Goal: Information Seeking & Learning: Learn about a topic

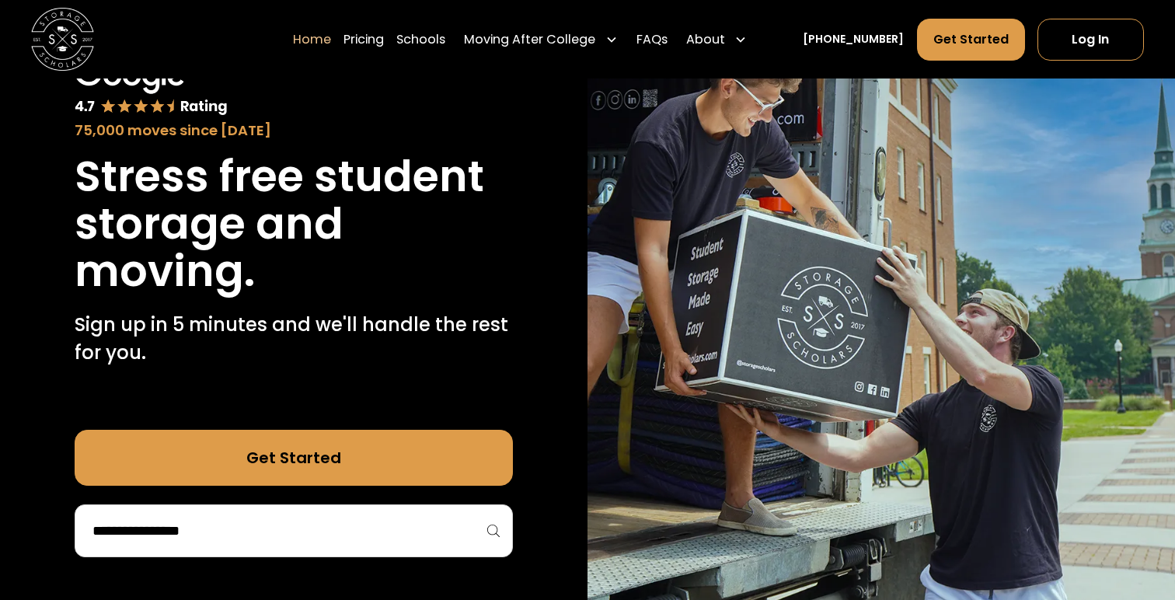
scroll to position [106, 0]
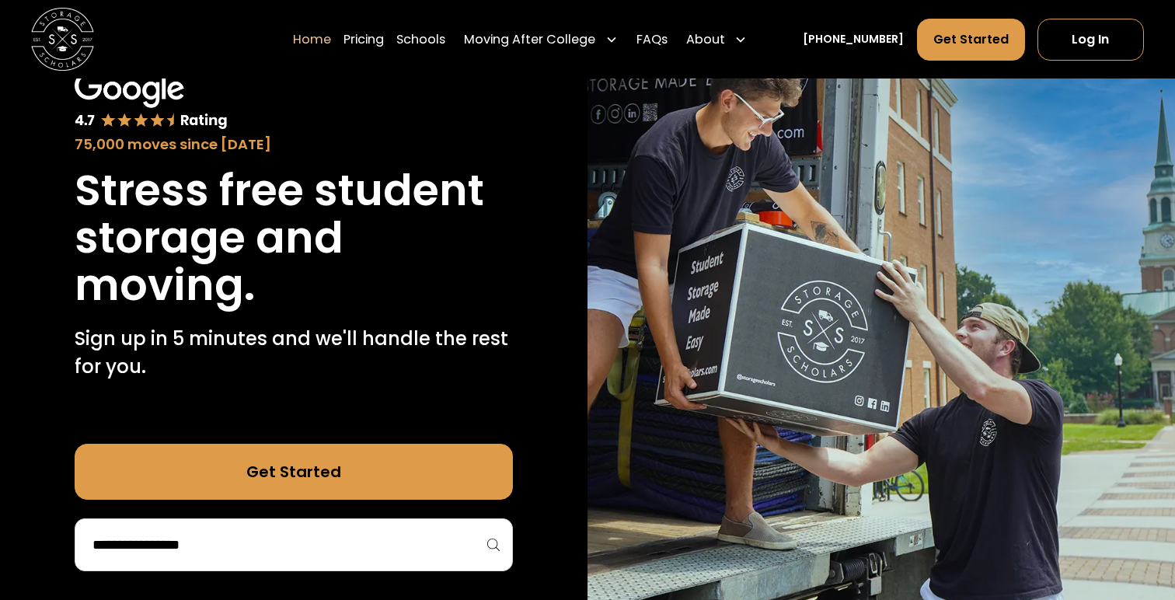
click at [198, 544] on input "search" at bounding box center [294, 544] width 406 height 26
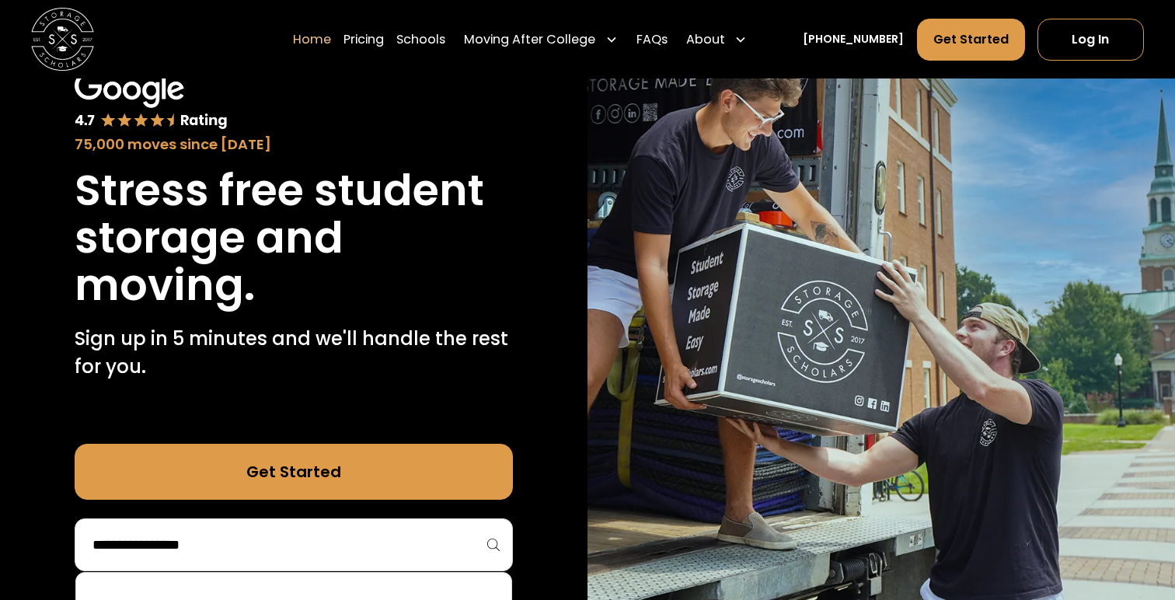
type input "*"
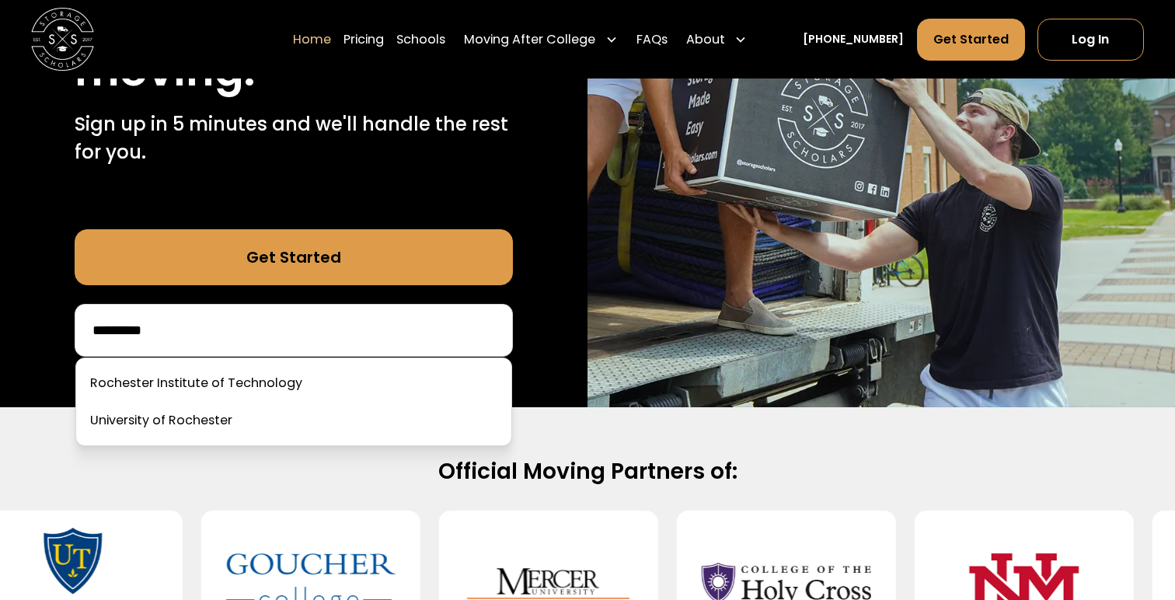
scroll to position [362, 0]
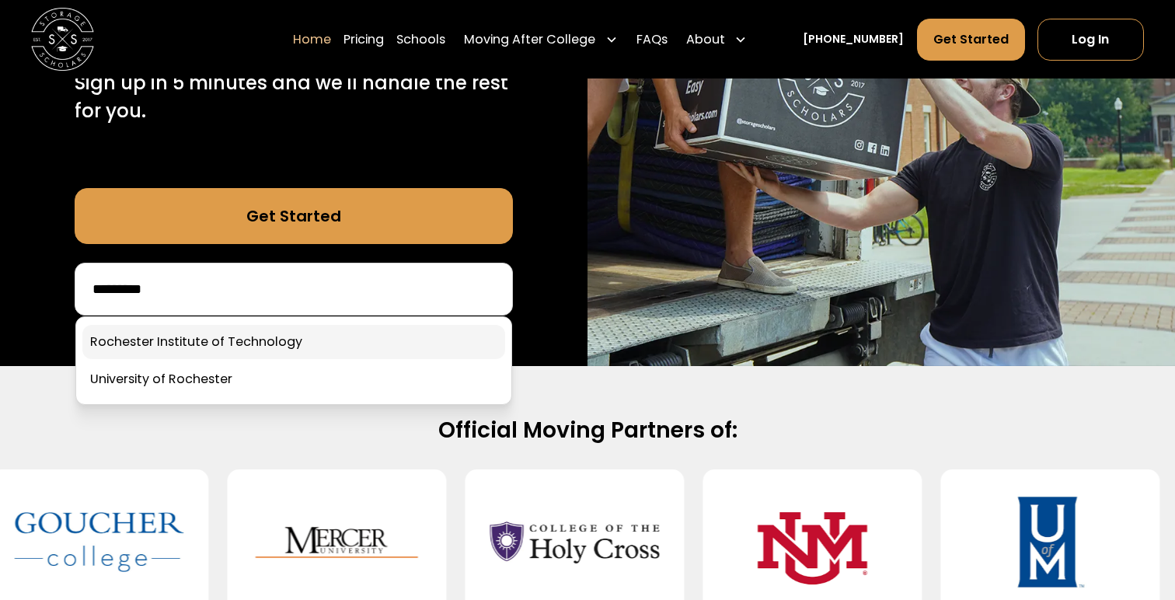
type input "*********"
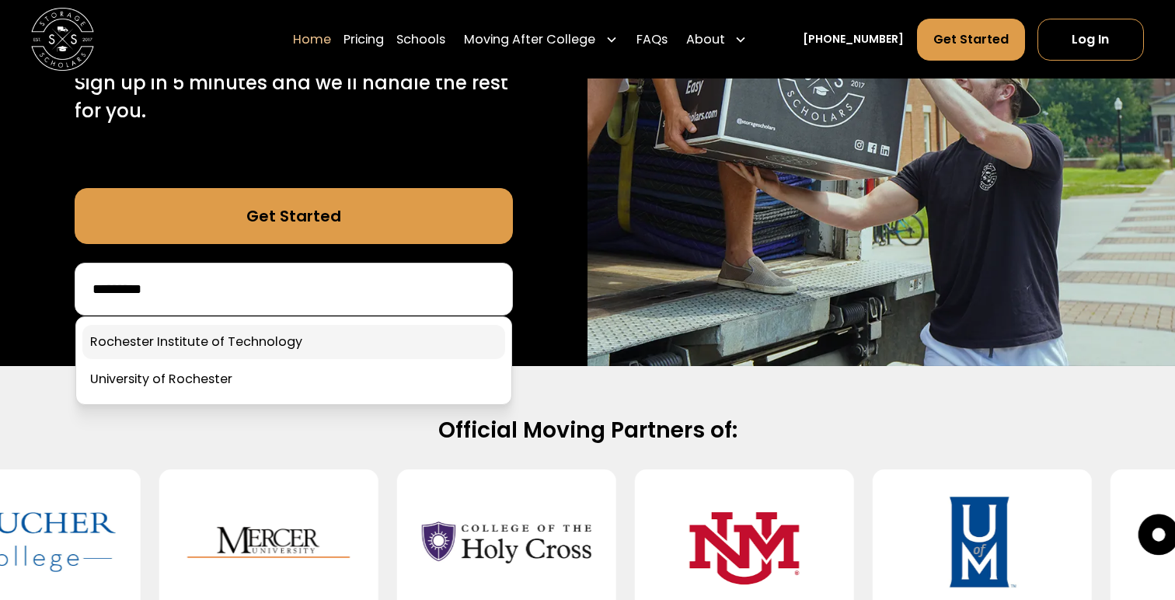
click at [125, 338] on link at bounding box center [293, 342] width 423 height 34
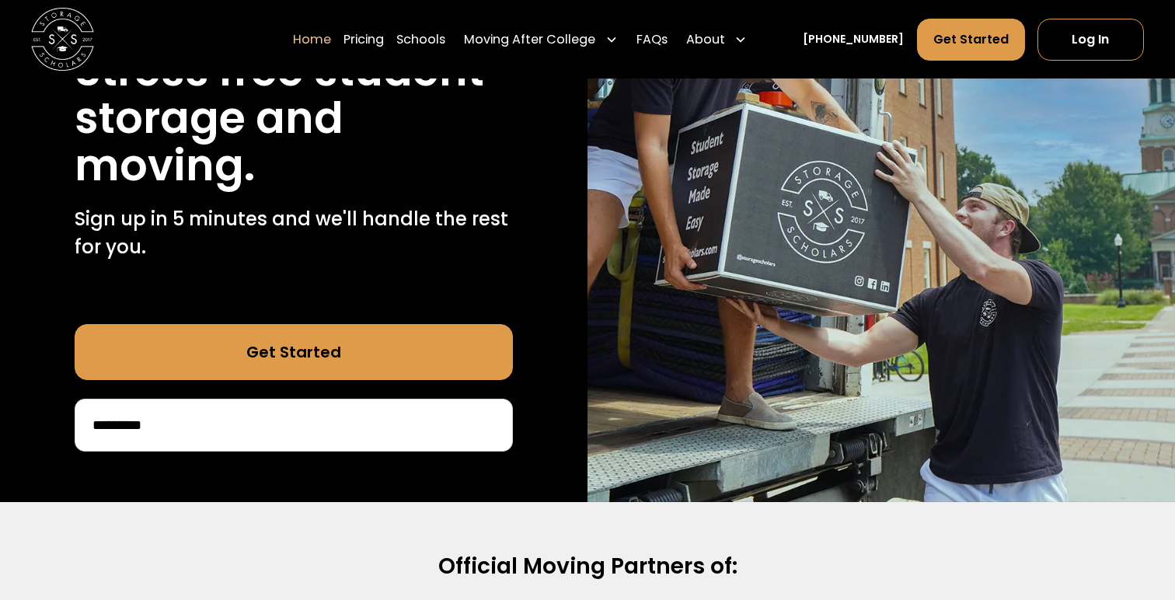
scroll to position [183, 0]
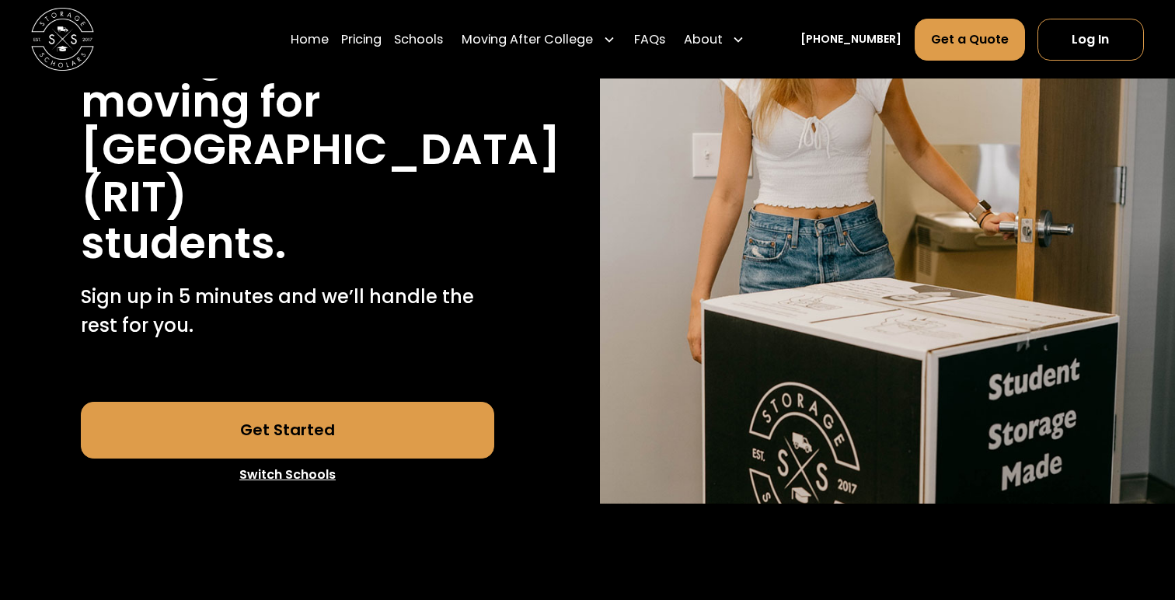
scroll to position [329, 0]
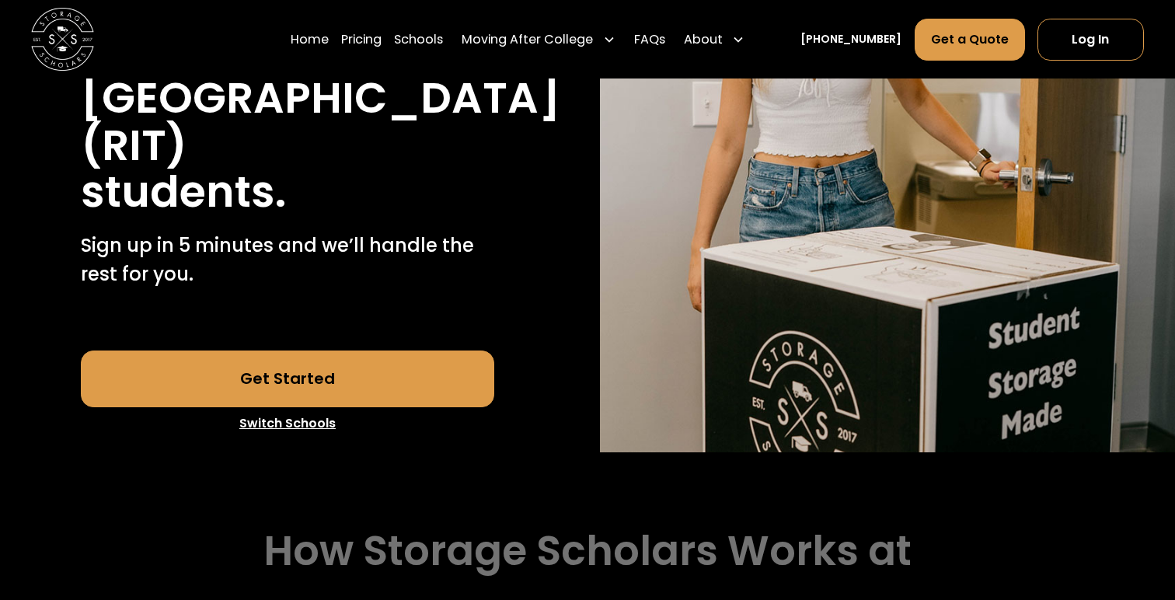
click at [254, 406] on link "Get Started" at bounding box center [288, 378] width 414 height 56
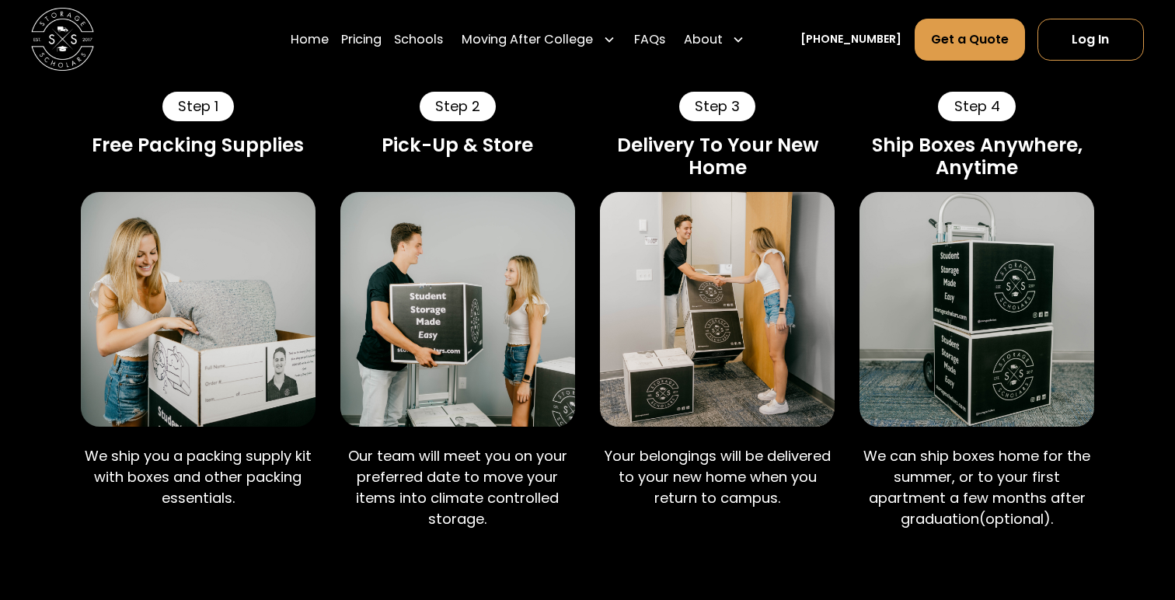
scroll to position [922, 0]
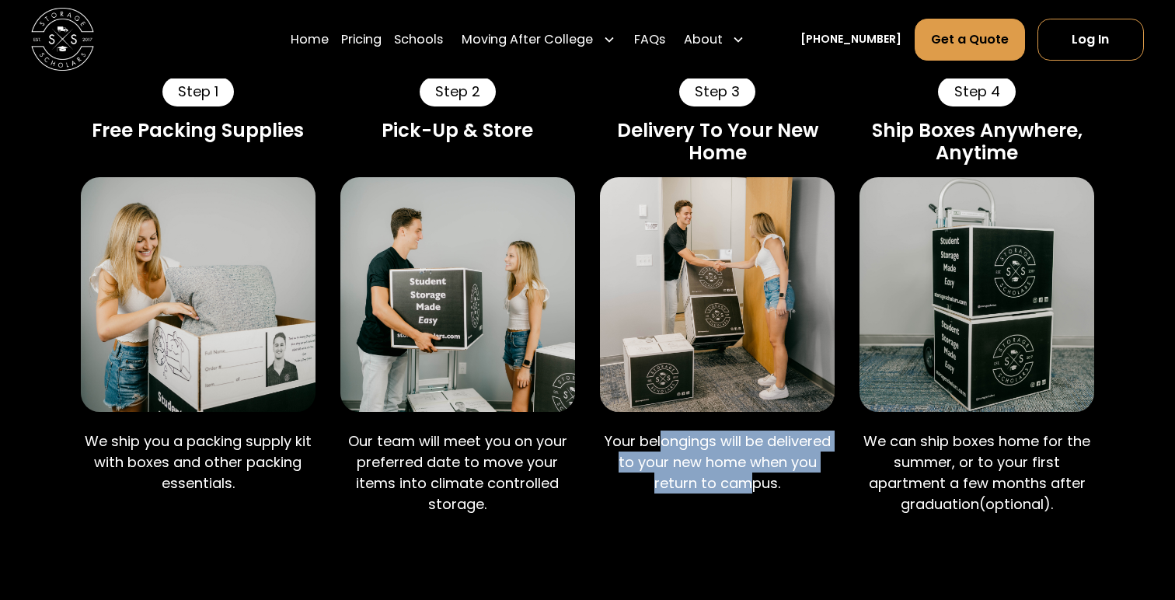
drag, startPoint x: 660, startPoint y: 493, endPoint x: 744, endPoint y: 525, distance: 89.8
click at [747, 493] on p "Your belongings will be delivered to your new home when you return to campus." at bounding box center [717, 461] width 235 height 63
click at [744, 493] on p "Your belongings will be delivered to your new home when you return to campus." at bounding box center [717, 461] width 235 height 63
drag, startPoint x: 697, startPoint y: 486, endPoint x: 758, endPoint y: 523, distance: 70.8
click at [760, 493] on p "Your belongings will be delivered to your new home when you return to campus." at bounding box center [717, 461] width 235 height 63
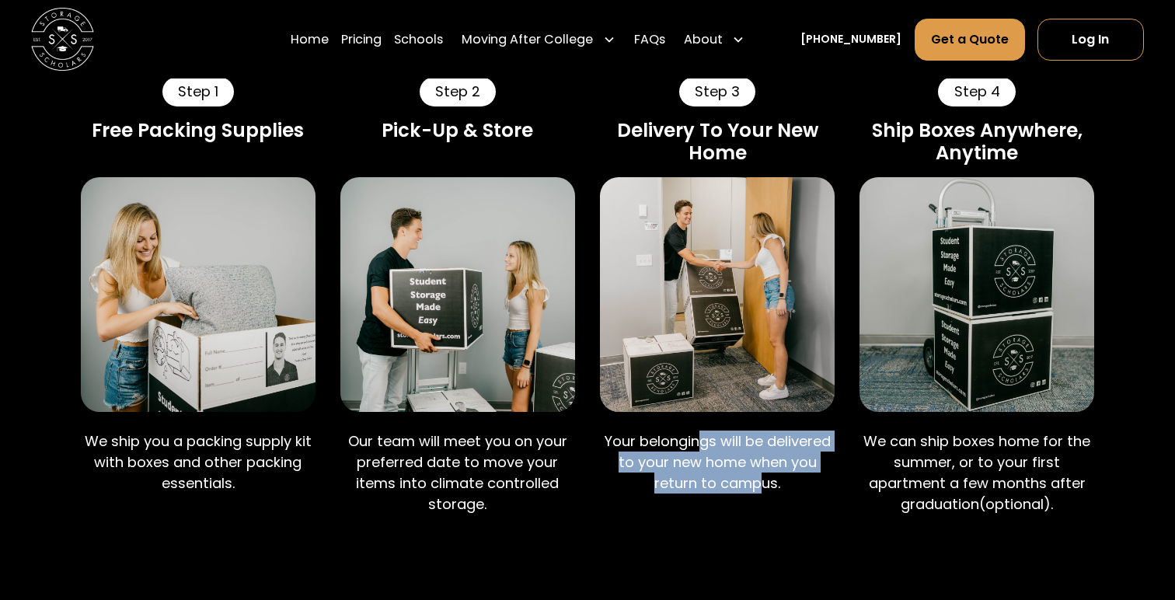
click at [758, 493] on p "Your belongings will be delivered to your new home when you return to campus." at bounding box center [717, 461] width 235 height 63
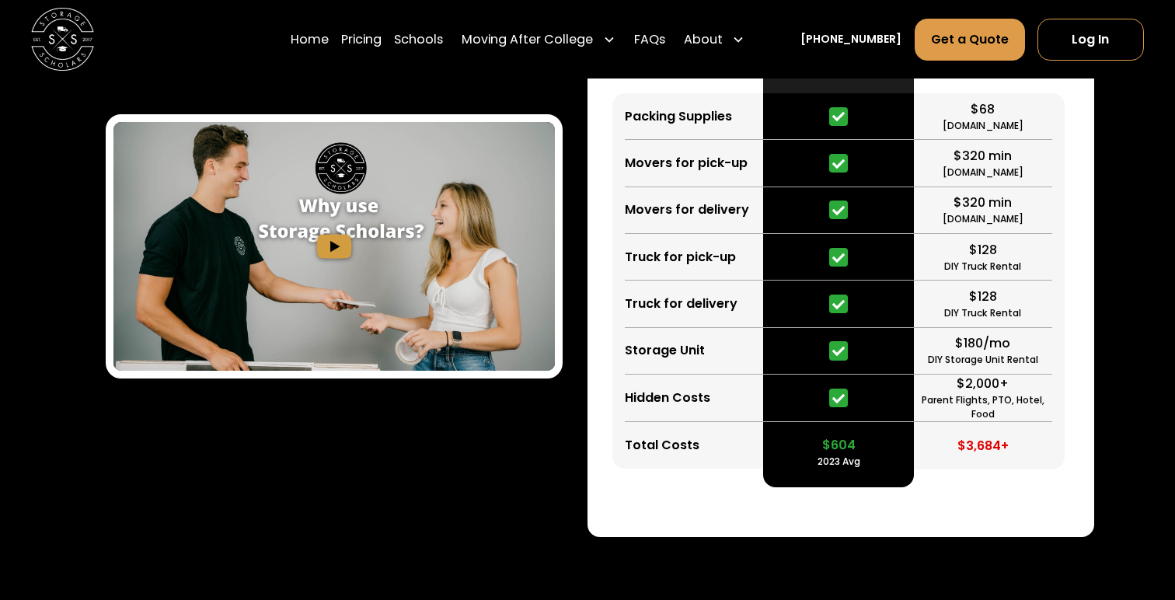
scroll to position [2587, 0]
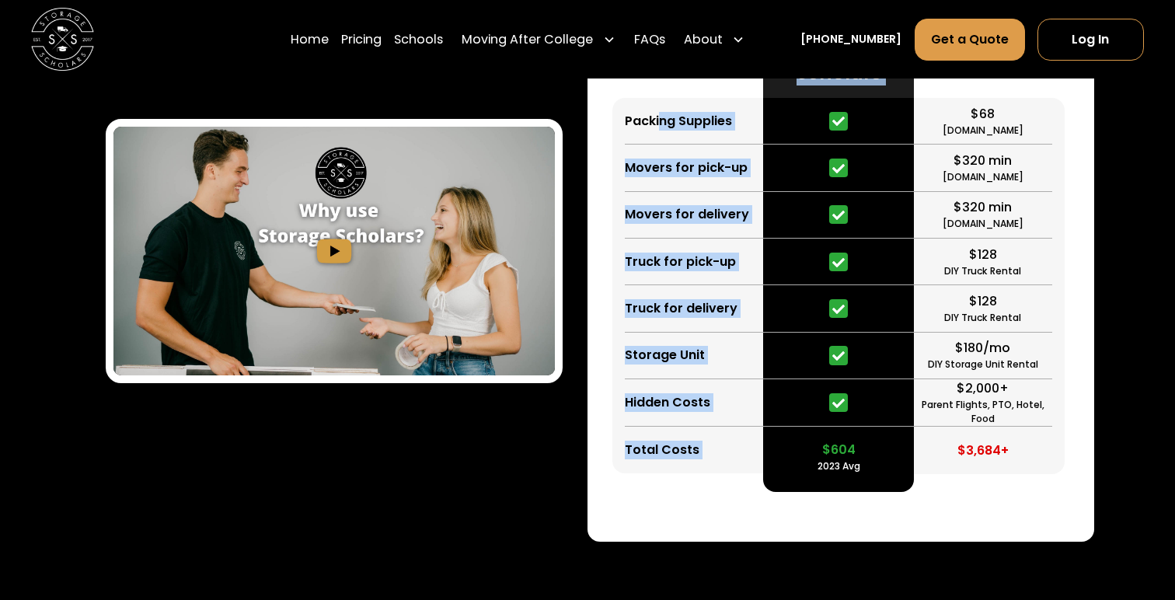
drag, startPoint x: 657, startPoint y: 163, endPoint x: 810, endPoint y: 172, distance: 153.4
click at [813, 174] on div "Packing Supplies Movers for pick-up Movers for delivery Truck for pick-up Truck…" at bounding box center [840, 232] width 457 height 519
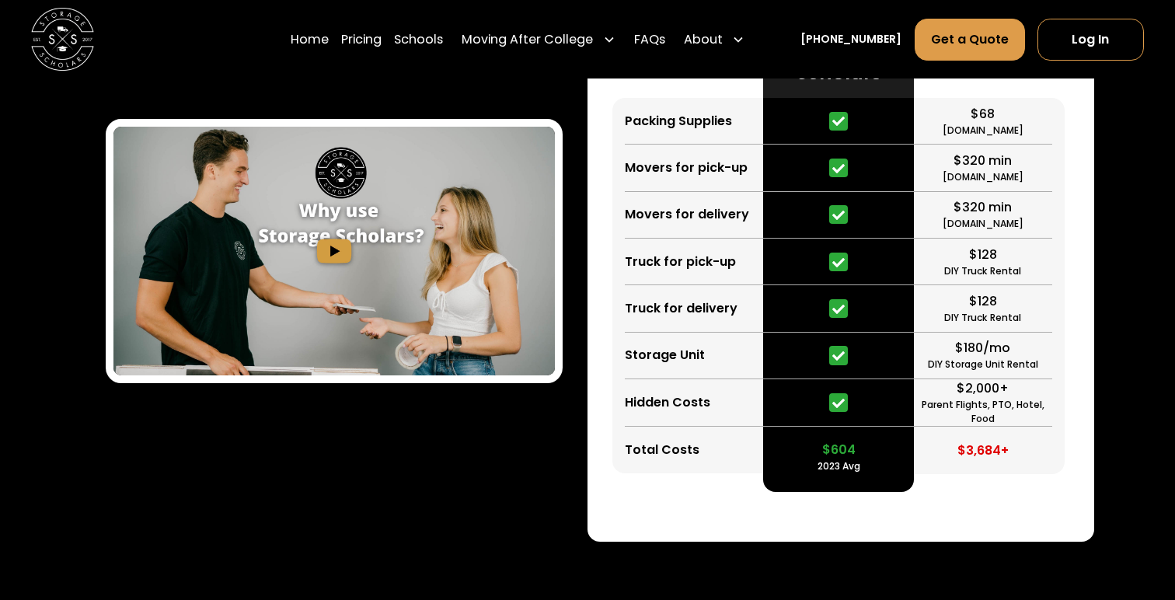
click at [862, 379] on div at bounding box center [838, 356] width 151 height 47
drag, startPoint x: 827, startPoint y: 493, endPoint x: 866, endPoint y: 493, distance: 38.9
click at [866, 473] on div "$604 2023 Avg" at bounding box center [838, 450] width 151 height 47
click at [863, 473] on div "$604 2023 Avg" at bounding box center [838, 450] width 151 height 47
drag, startPoint x: 808, startPoint y: 493, endPoint x: 904, endPoint y: 493, distance: 96.4
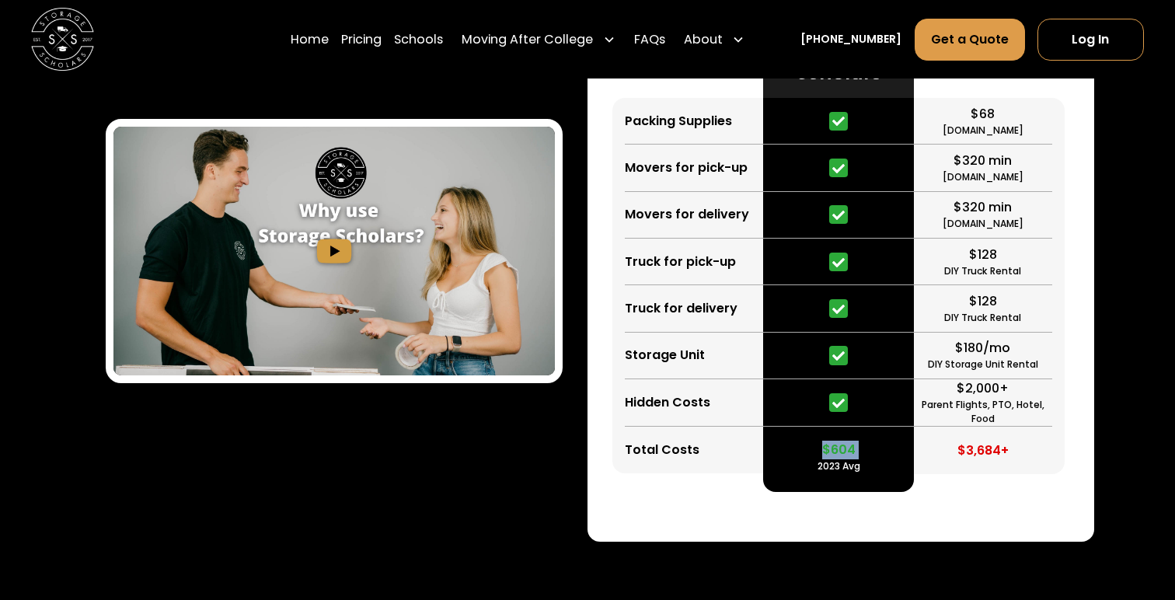
click at [904, 473] on div "$604 2023 Avg" at bounding box center [838, 450] width 151 height 47
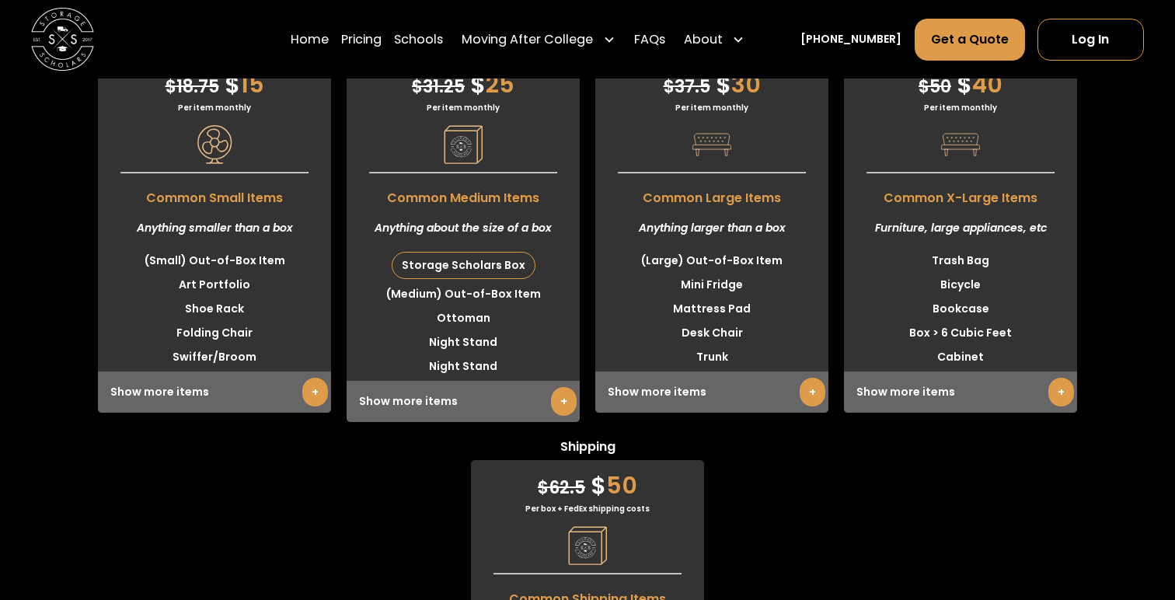
scroll to position [4073, 0]
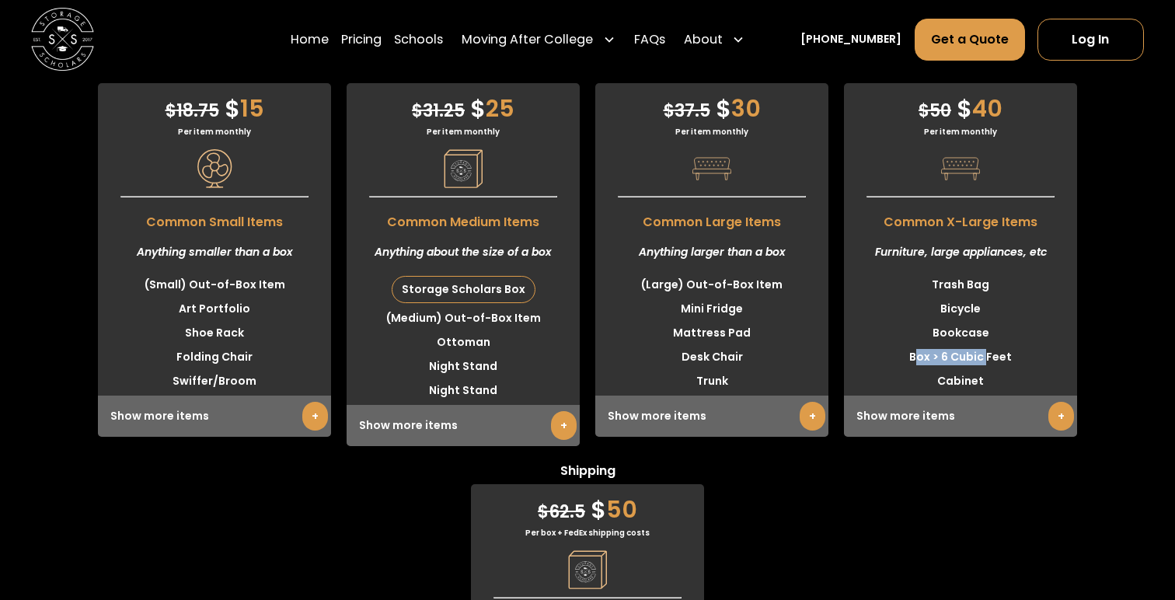
drag, startPoint x: 918, startPoint y: 403, endPoint x: 987, endPoint y: 404, distance: 68.4
click at [987, 369] on li "Box > 6 Cubic Feet" at bounding box center [960, 357] width 233 height 24
drag, startPoint x: 891, startPoint y: 295, endPoint x: 1068, endPoint y: 295, distance: 177.2
click at [1068, 273] on div "Furniture, large appliances, etc" at bounding box center [960, 252] width 233 height 41
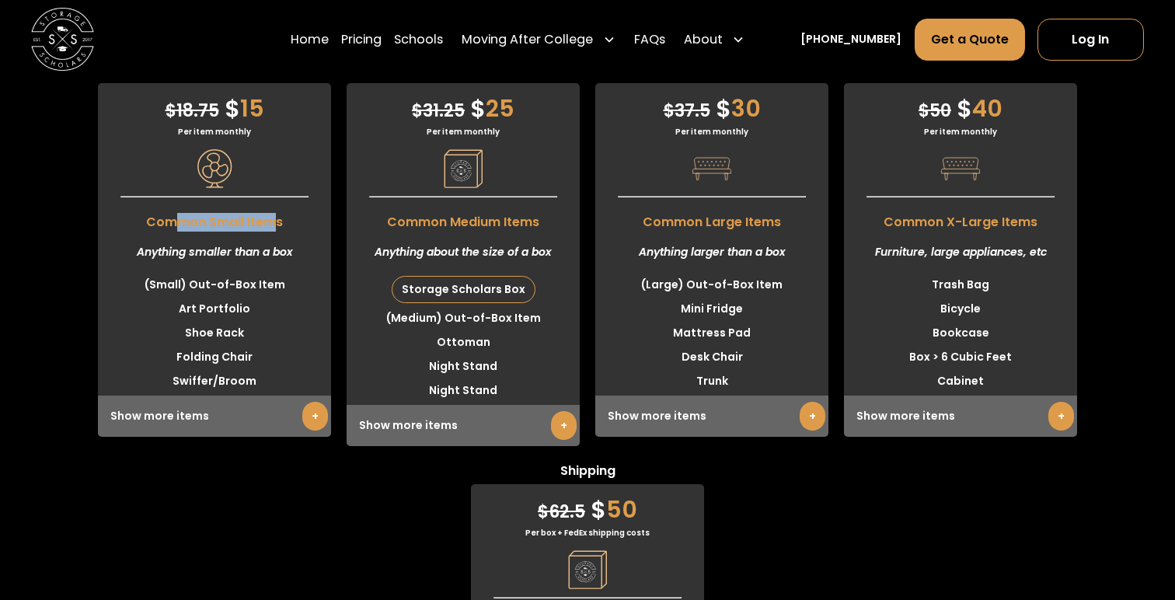
drag, startPoint x: 176, startPoint y: 268, endPoint x: 279, endPoint y: 267, distance: 103.3
click at [279, 232] on span "Common Small Items" at bounding box center [214, 218] width 233 height 26
click at [223, 297] on li "(Small) Out-of-Box Item" at bounding box center [214, 285] width 233 height 24
drag, startPoint x: 252, startPoint y: 343, endPoint x: 282, endPoint y: 353, distance: 31.9
click at [283, 353] on ul "(Small) Out-of-Box Item Art Portfolio Shoe Rack Folding Chair Swiffer/Broom" at bounding box center [214, 333] width 233 height 120
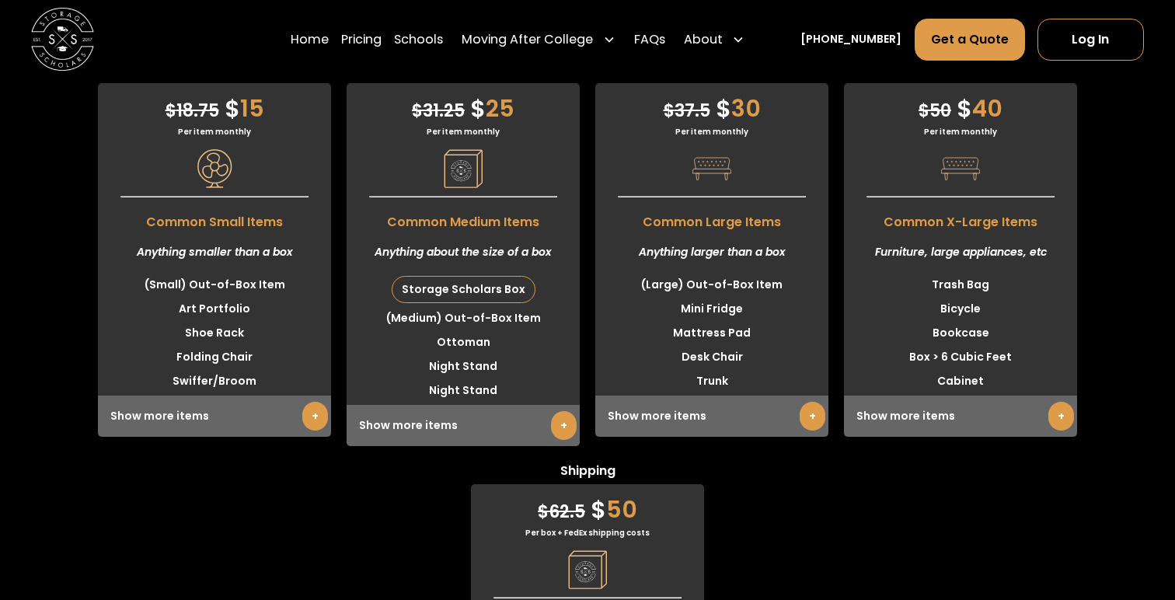
click at [208, 345] on li "Shoe Rack" at bounding box center [214, 333] width 233 height 24
drag, startPoint x: 208, startPoint y: 417, endPoint x: 275, endPoint y: 456, distance: 77.3
click at [275, 437] on div "$ 18.75 $ 15 Per item monthly Common Small Items Anything smaller than a box (S…" at bounding box center [214, 260] width 233 height 354
click at [222, 345] on li "Shoe Rack" at bounding box center [214, 333] width 233 height 24
drag, startPoint x: 183, startPoint y: 329, endPoint x: 296, endPoint y: 329, distance: 113.4
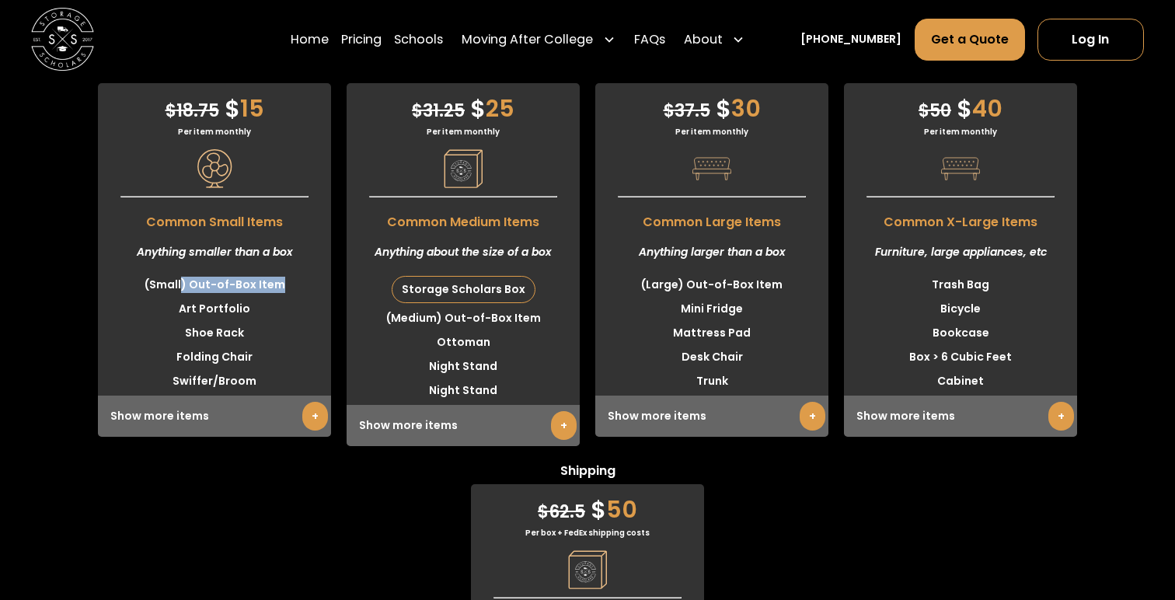
click at [296, 297] on li "(Small) Out-of-Box Item" at bounding box center [214, 285] width 233 height 24
drag, startPoint x: 171, startPoint y: 323, endPoint x: 301, endPoint y: 333, distance: 130.9
click at [301, 297] on li "(Small) Out-of-Box Item" at bounding box center [214, 285] width 233 height 24
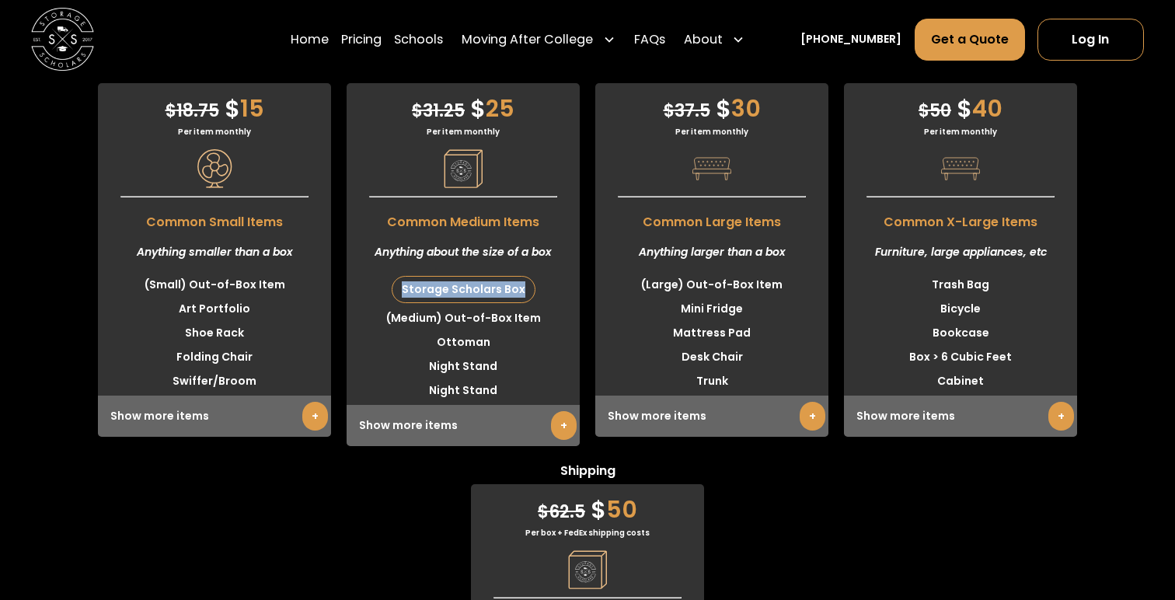
drag, startPoint x: 399, startPoint y: 336, endPoint x: 560, endPoint y: 338, distance: 160.9
click at [560, 306] on li "Storage Scholars Box" at bounding box center [463, 289] width 233 height 33
click at [516, 330] on li "(Medium) Out-of-Box Item" at bounding box center [463, 318] width 233 height 24
drag, startPoint x: 422, startPoint y: 360, endPoint x: 567, endPoint y: 360, distance: 145.3
click at [567, 330] on li "(Medium) Out-of-Box Item" at bounding box center [463, 318] width 233 height 24
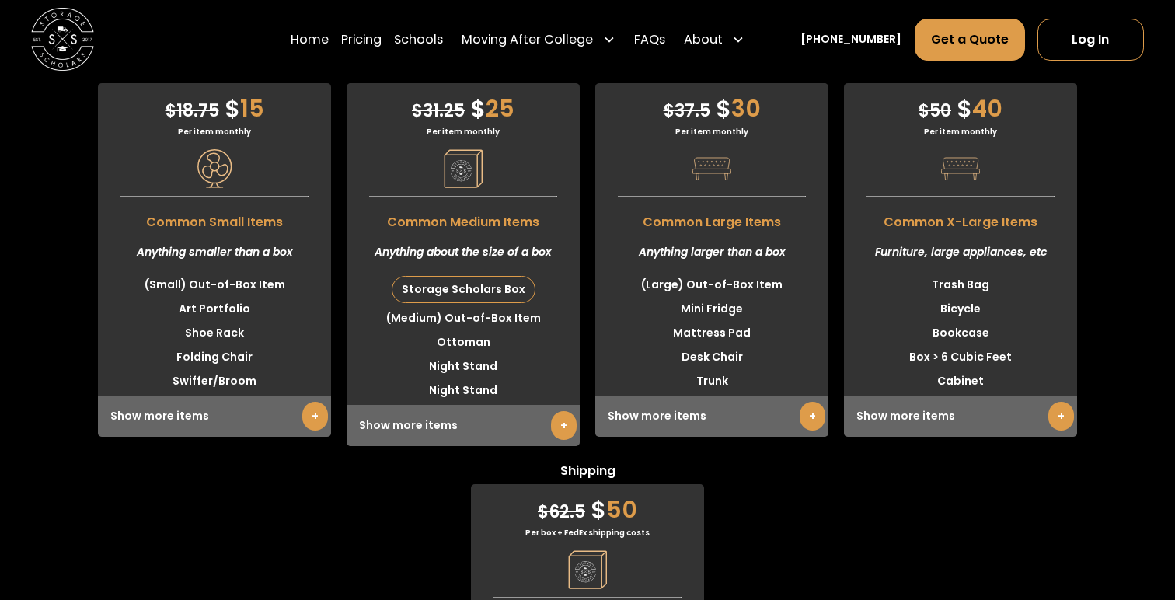
click at [529, 354] on li "Ottoman" at bounding box center [463, 342] width 233 height 24
drag, startPoint x: 471, startPoint y: 389, endPoint x: 522, endPoint y: 433, distance: 67.3
click at [519, 402] on ul "Storage Scholars Box (Medium) Out-of-Box Item Ottoman Night Stand Night Stand" at bounding box center [463, 338] width 233 height 130
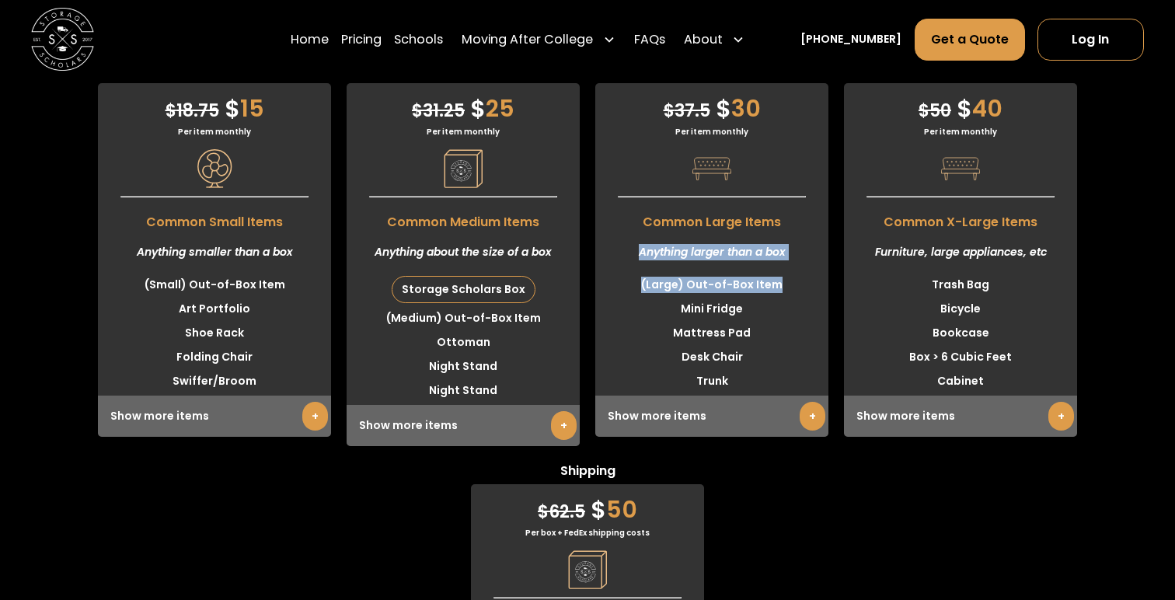
drag, startPoint x: 701, startPoint y: 284, endPoint x: 767, endPoint y: 343, distance: 88.1
click at [767, 343] on div "$ 37.5 $ 30 Per item monthly Common Large Items Anything larger than a box (Lar…" at bounding box center [711, 260] width 233 height 354
click at [767, 297] on li "(Large) Out-of-Box Item" at bounding box center [711, 285] width 233 height 24
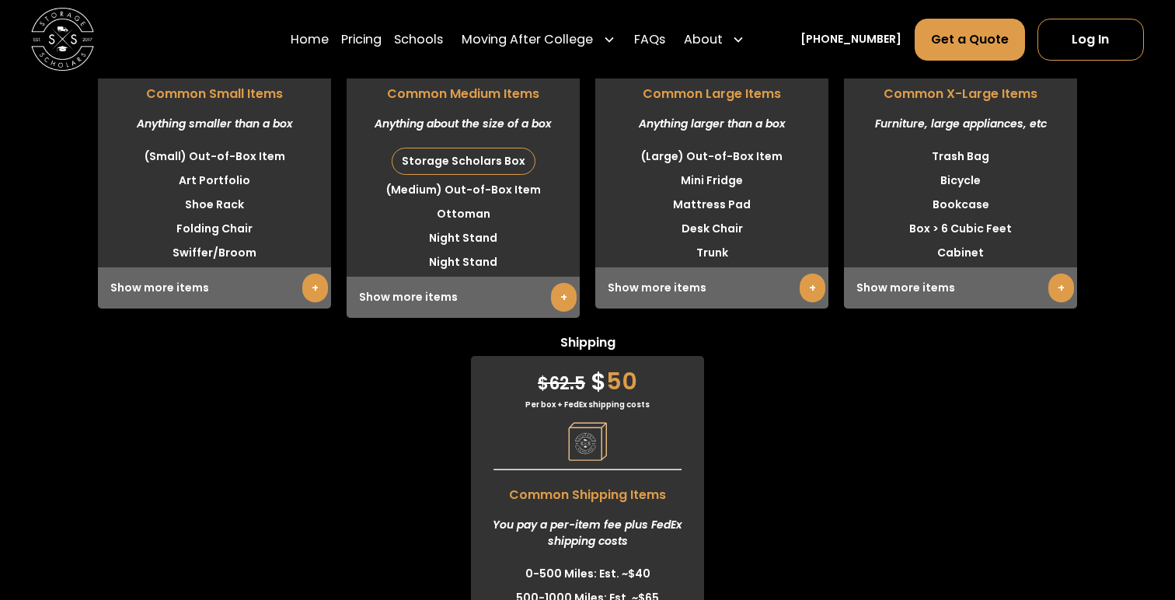
scroll to position [4206, 0]
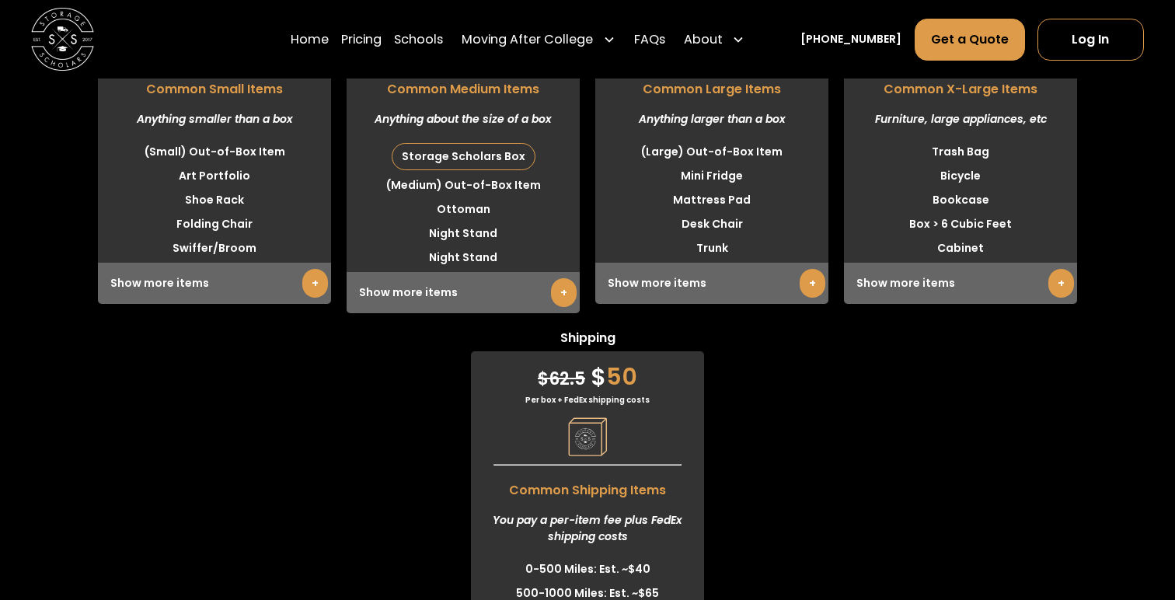
click at [1061, 298] on link "+" at bounding box center [1061, 283] width 26 height 29
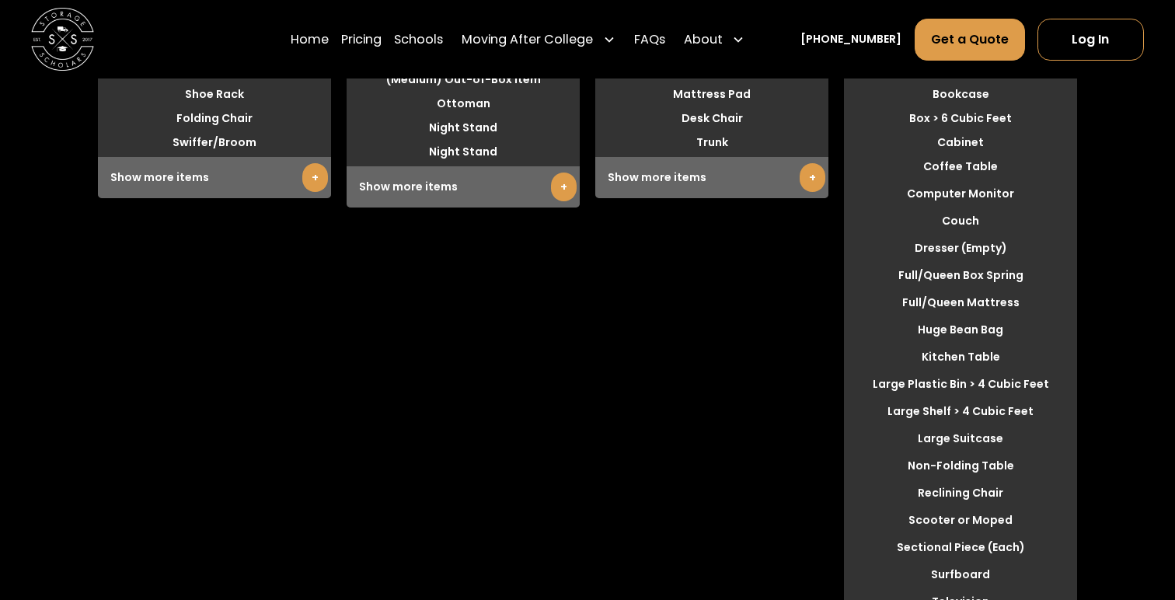
scroll to position [4307, 0]
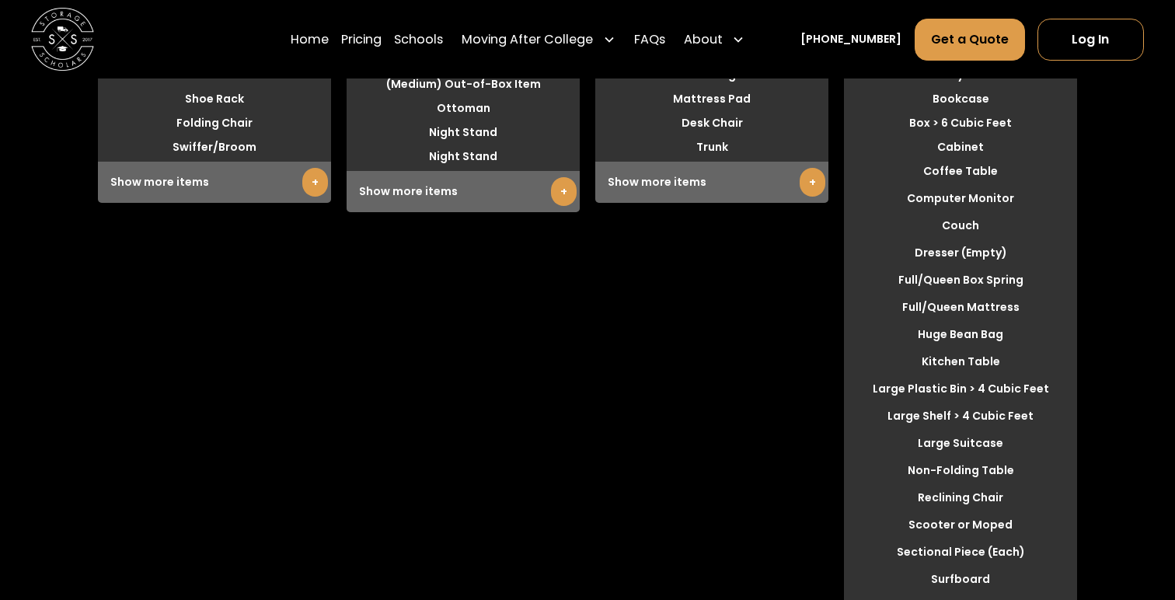
click at [806, 197] on link "+" at bounding box center [813, 182] width 26 height 29
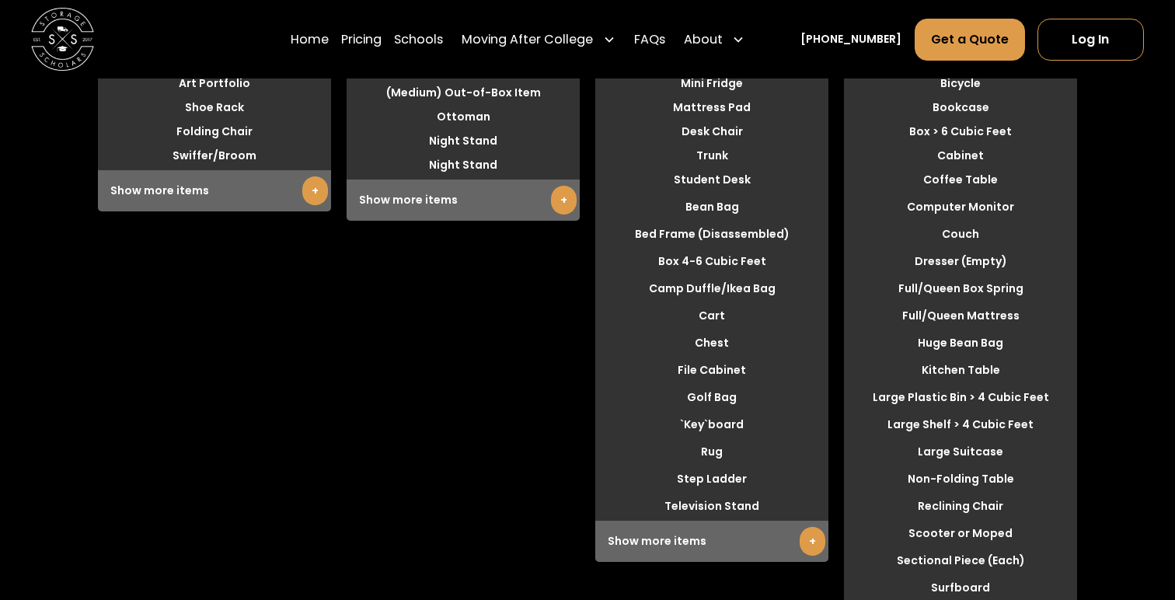
scroll to position [4317, 0]
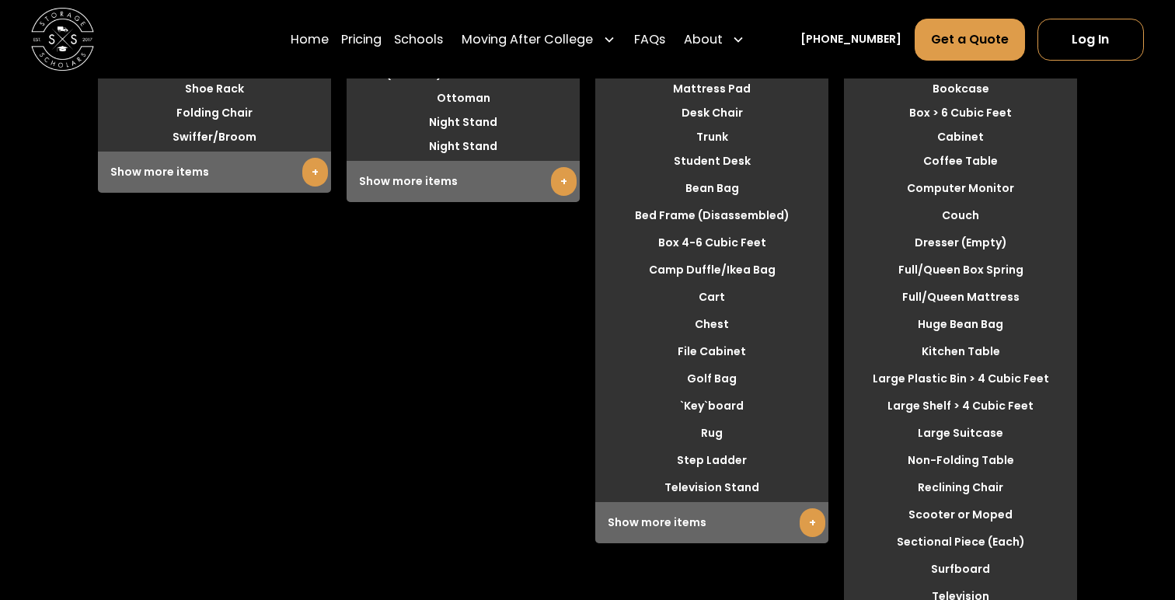
click at [552, 196] on link "+" at bounding box center [564, 181] width 26 height 29
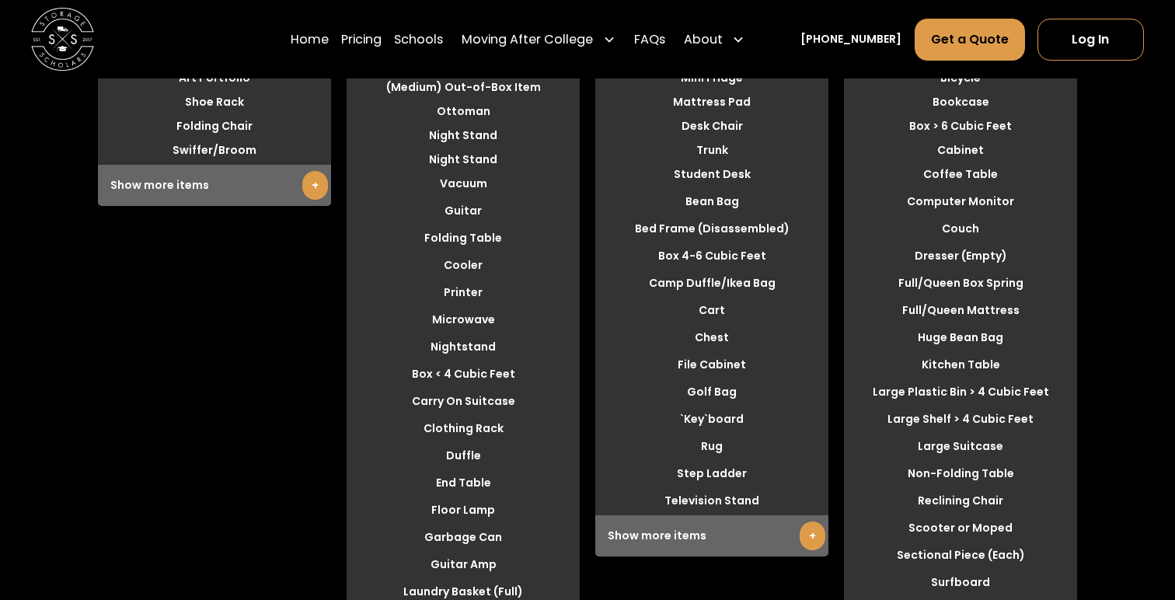
scroll to position [4288, 0]
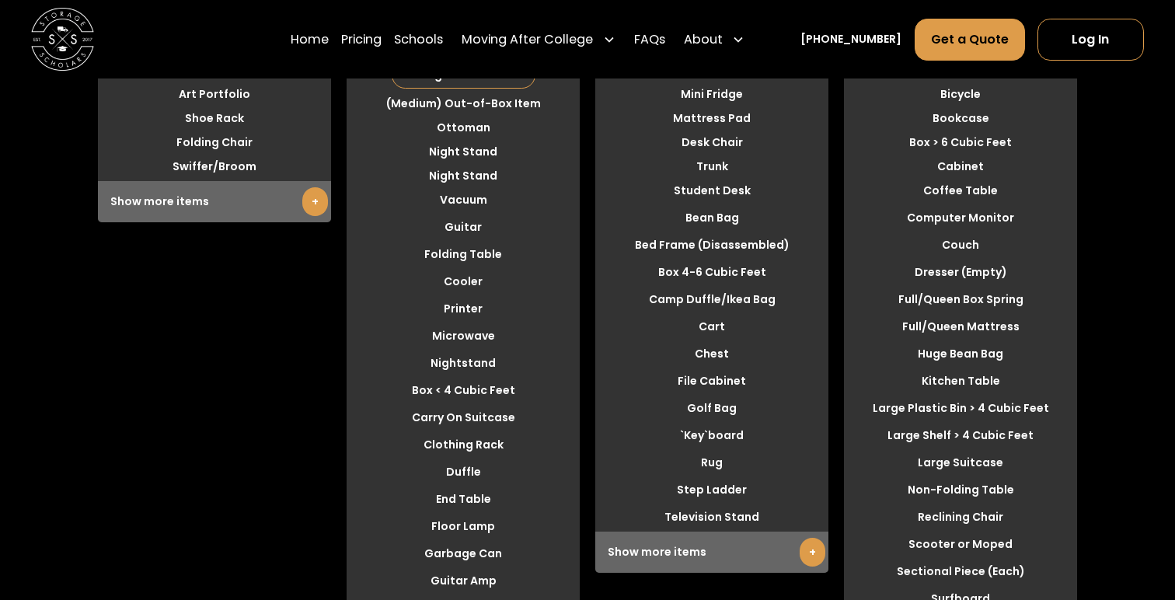
click at [313, 216] on link "+" at bounding box center [315, 201] width 26 height 29
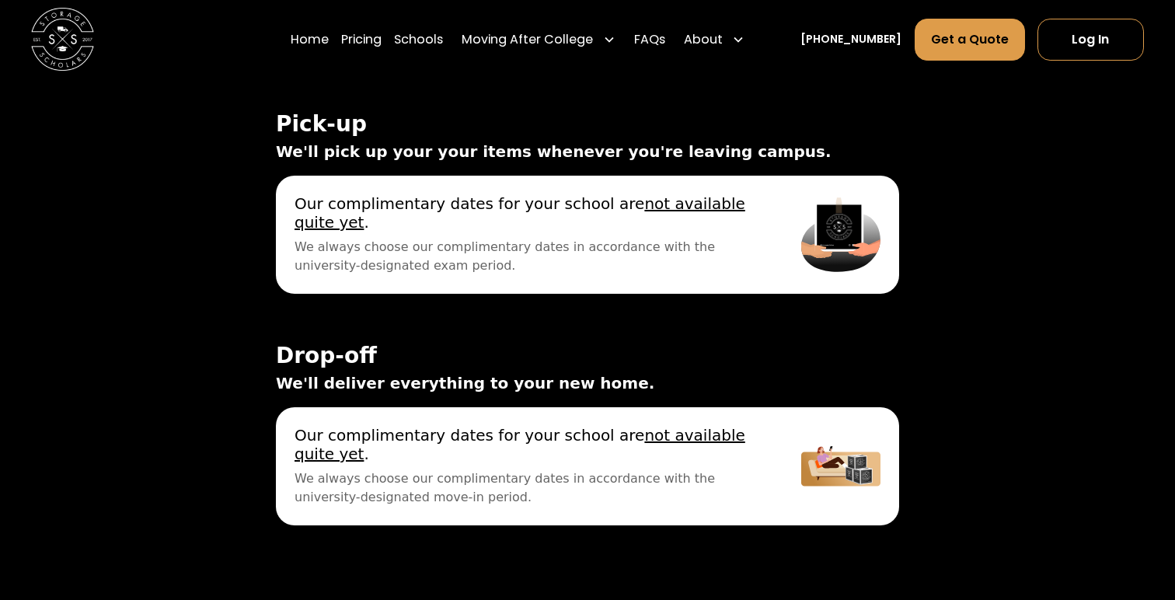
scroll to position [5969, 0]
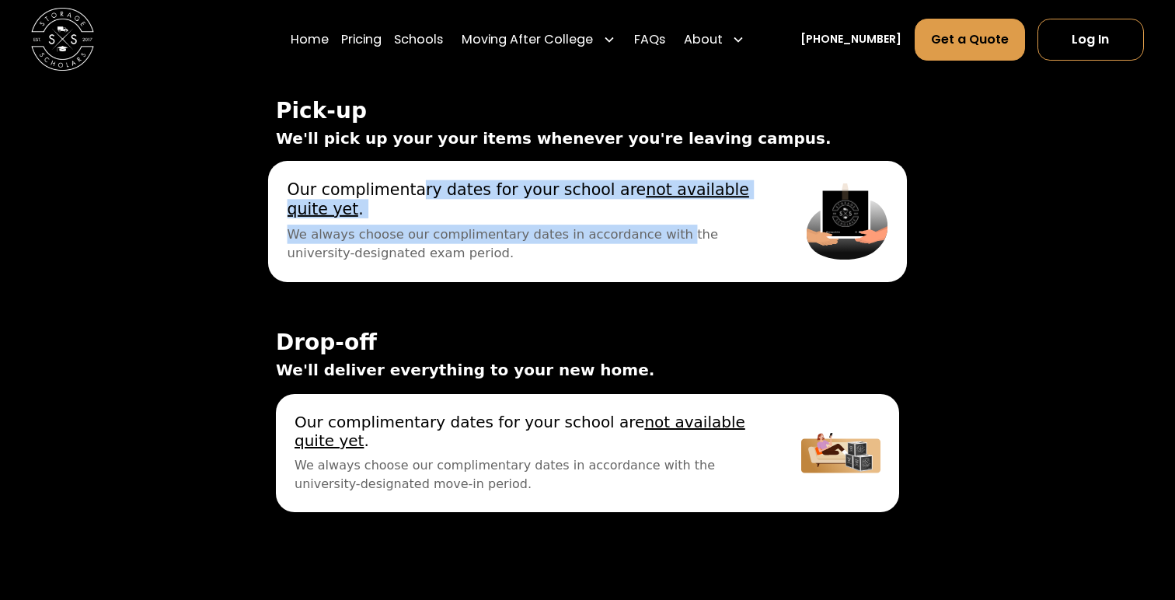
drag, startPoint x: 406, startPoint y: 228, endPoint x: 539, endPoint y: 251, distance: 134.9
click at [539, 251] on div "Our complimentary dates for your school are not available quite yet . We always…" at bounding box center [527, 221] width 481 height 83
click at [539, 251] on span "We always choose our complimentary dates in accordance with the university-desi…" at bounding box center [527, 244] width 481 height 38
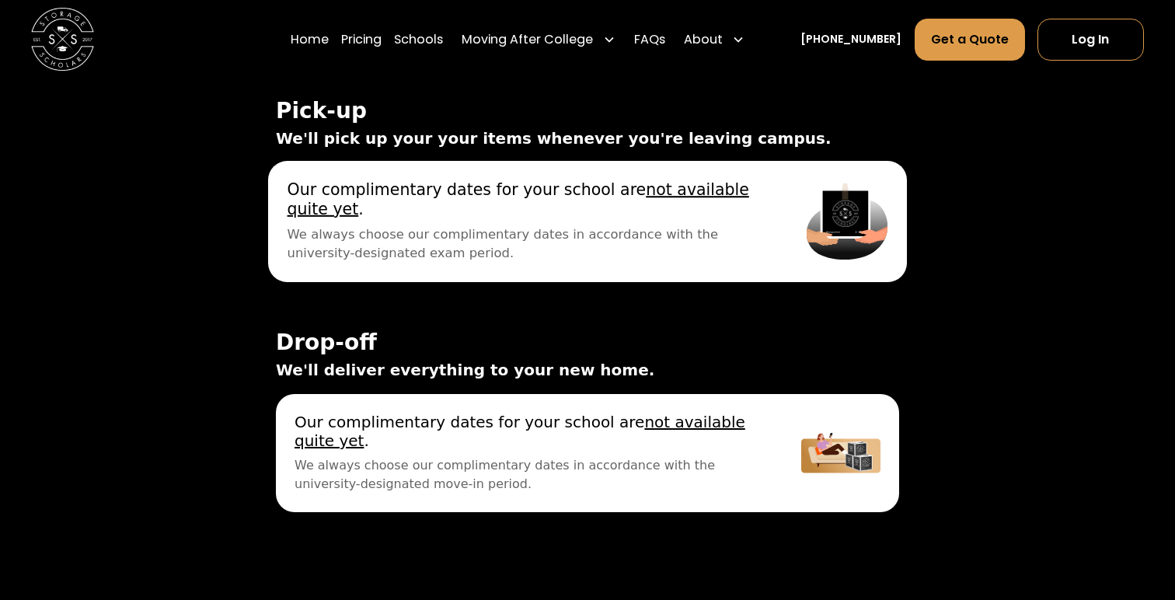
click at [409, 259] on span "We always choose our complimentary dates in accordance with the university-desi…" at bounding box center [527, 244] width 481 height 38
drag, startPoint x: 409, startPoint y: 259, endPoint x: 532, endPoint y: 258, distance: 123.5
click at [532, 258] on span "We always choose our complimentary dates in accordance with the university-desi…" at bounding box center [527, 244] width 481 height 38
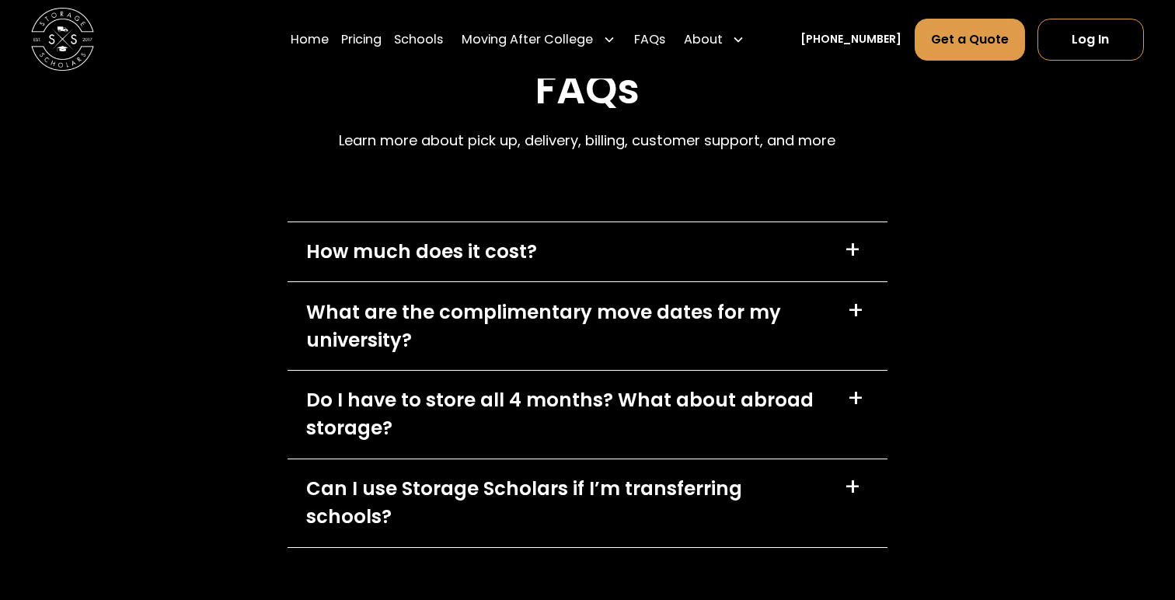
scroll to position [7476, 0]
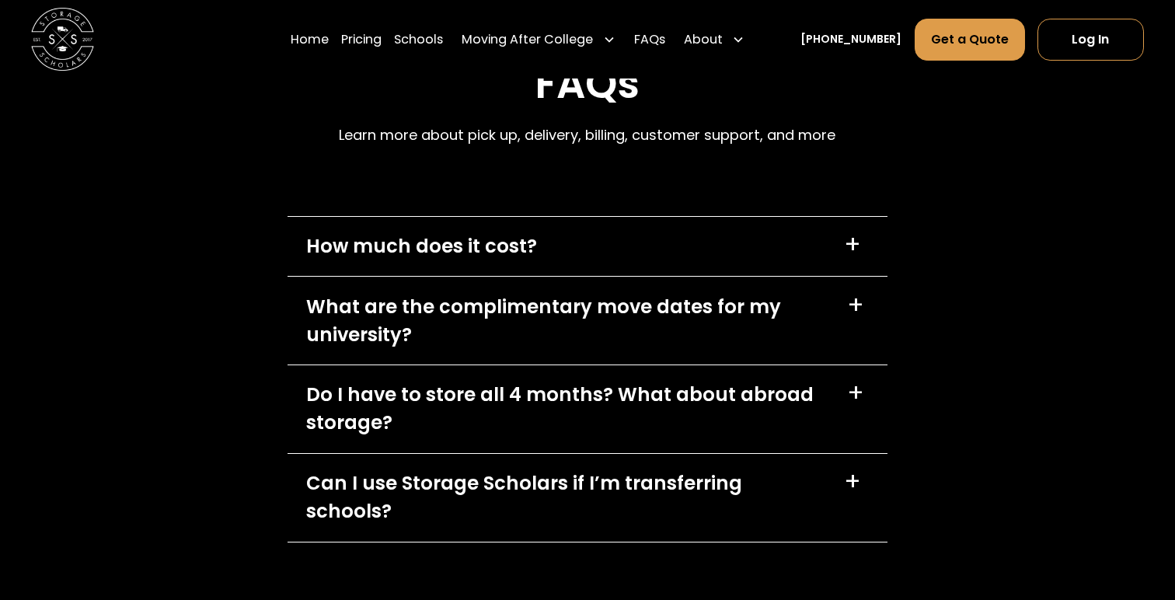
click at [537, 276] on div "How much does it cost? +" at bounding box center [587, 246] width 601 height 59
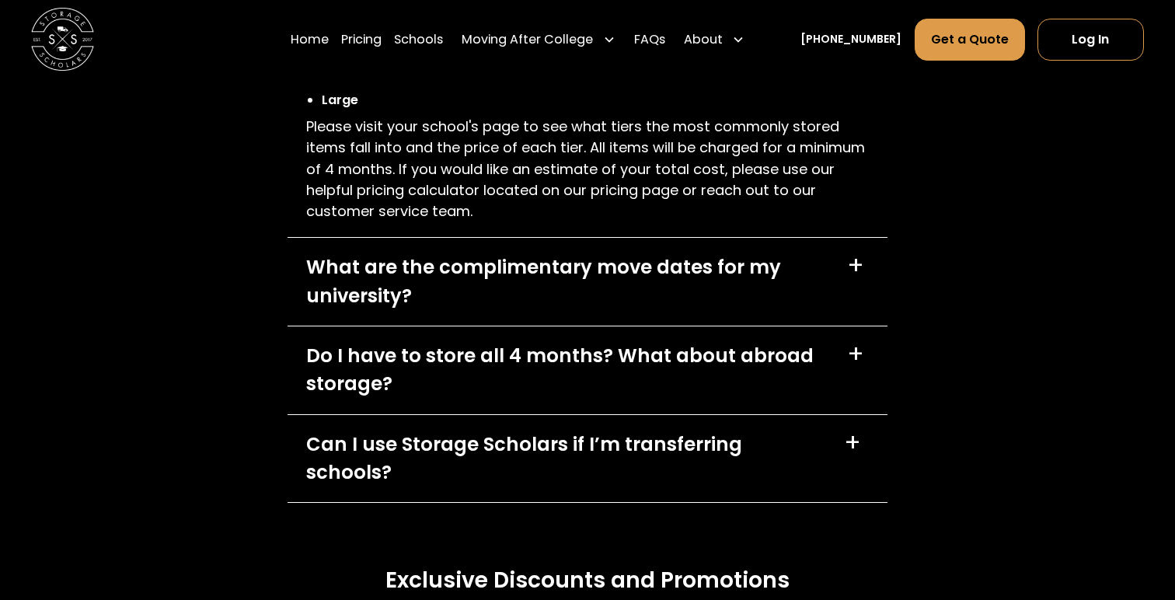
scroll to position [7809, 0]
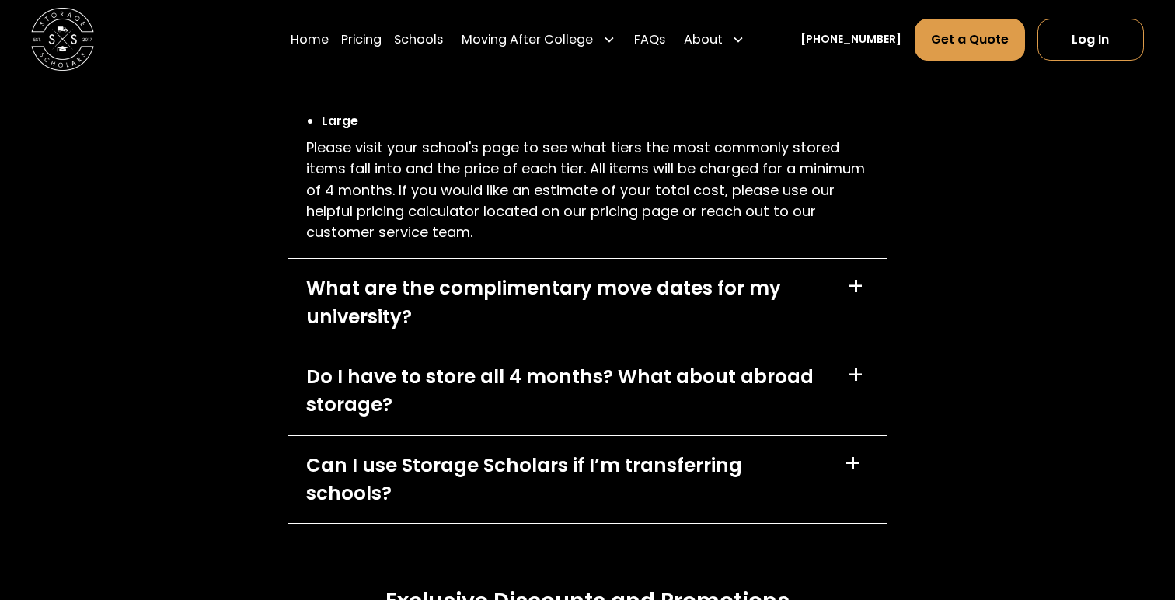
click at [544, 393] on div "Do I have to store all 4 months? What about abroad storage?" at bounding box center [567, 391] width 522 height 56
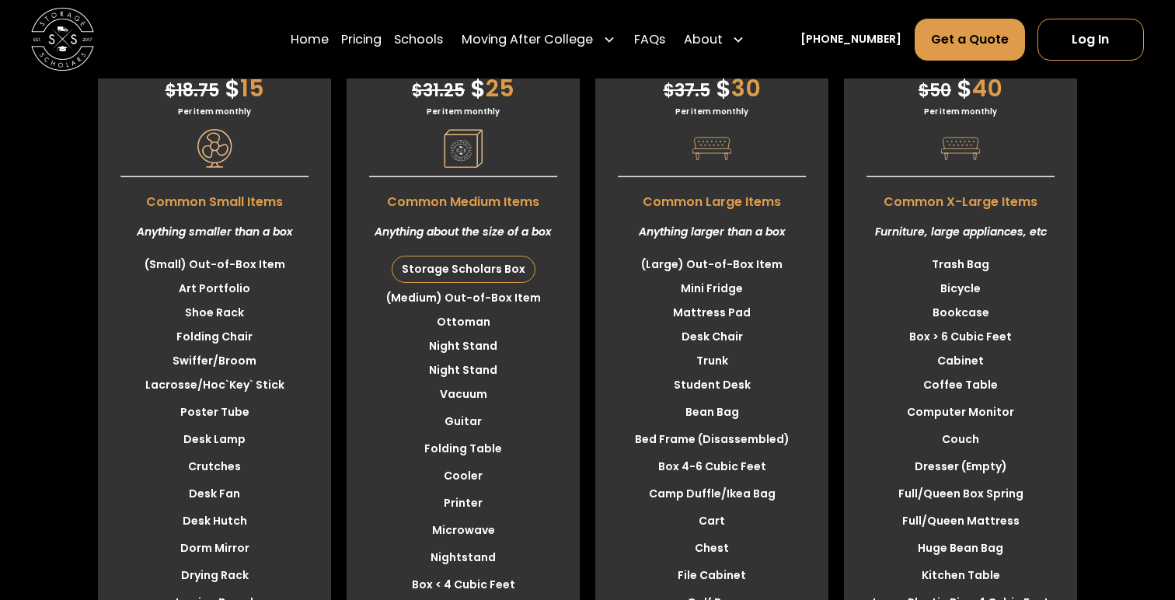
scroll to position [4098, 0]
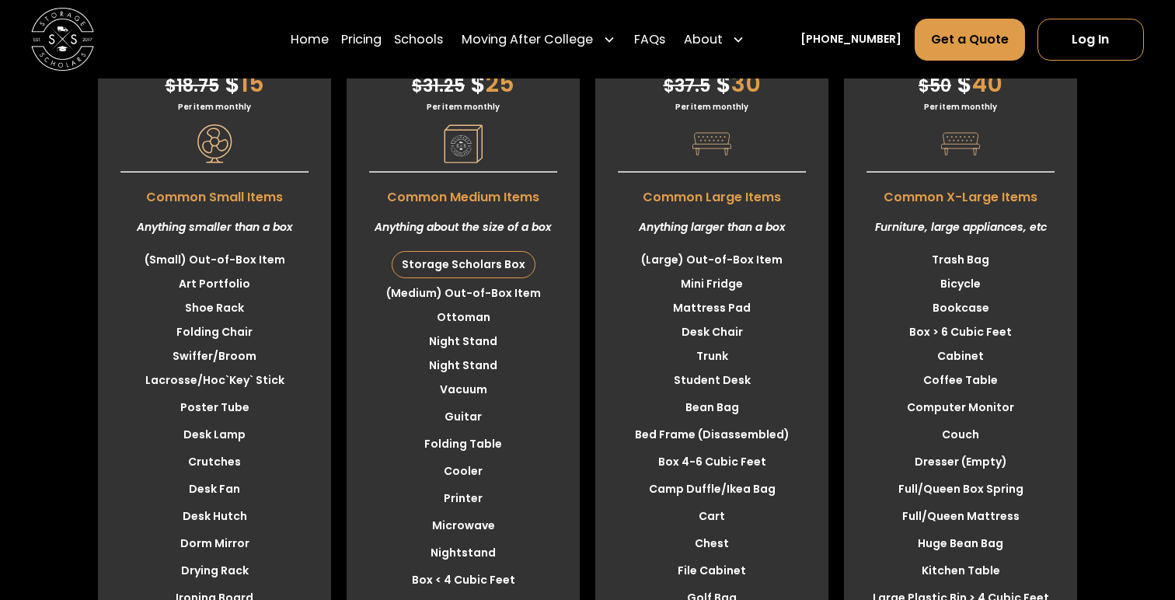
click at [420, 248] on div "Anything about the size of a box" at bounding box center [463, 227] width 233 height 41
drag, startPoint x: 420, startPoint y: 272, endPoint x: 524, endPoint y: 272, distance: 104.1
click at [524, 248] on div "Anything about the size of a box" at bounding box center [463, 227] width 233 height 41
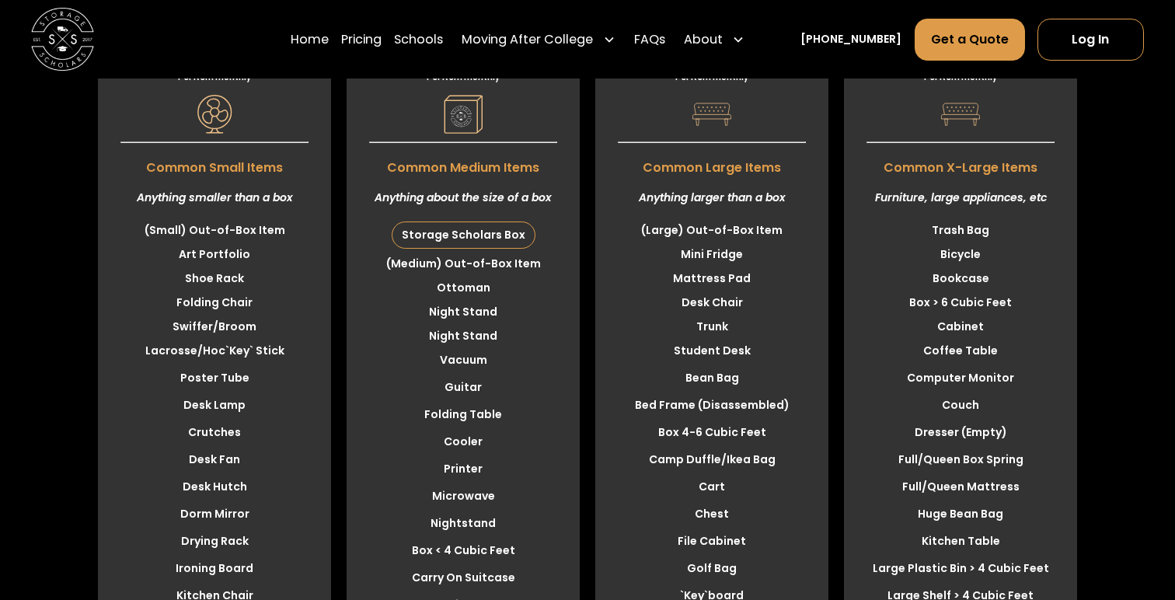
scroll to position [4117, 0]
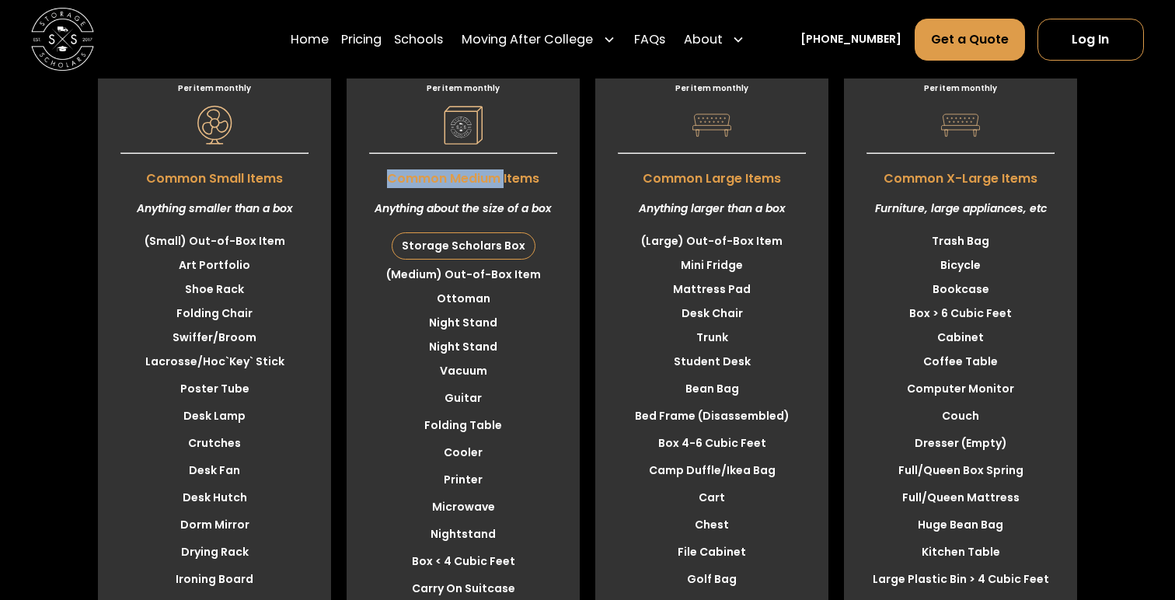
drag, startPoint x: 417, startPoint y: 210, endPoint x: 513, endPoint y: 223, distance: 96.5
click at [513, 188] on span "Common Medium Items" at bounding box center [463, 175] width 233 height 26
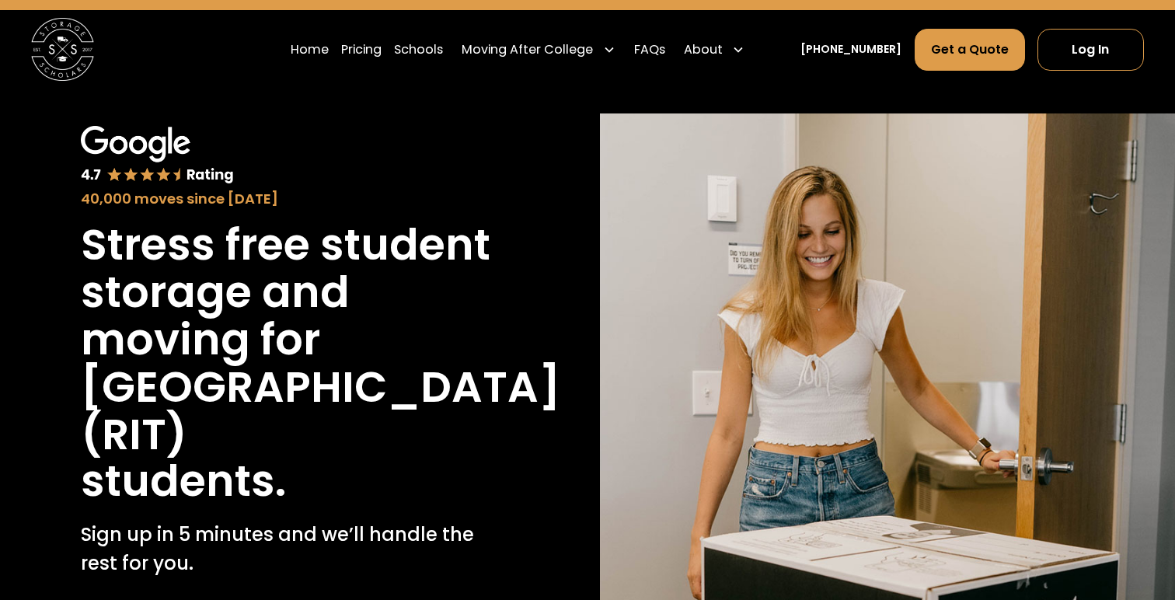
scroll to position [0, 0]
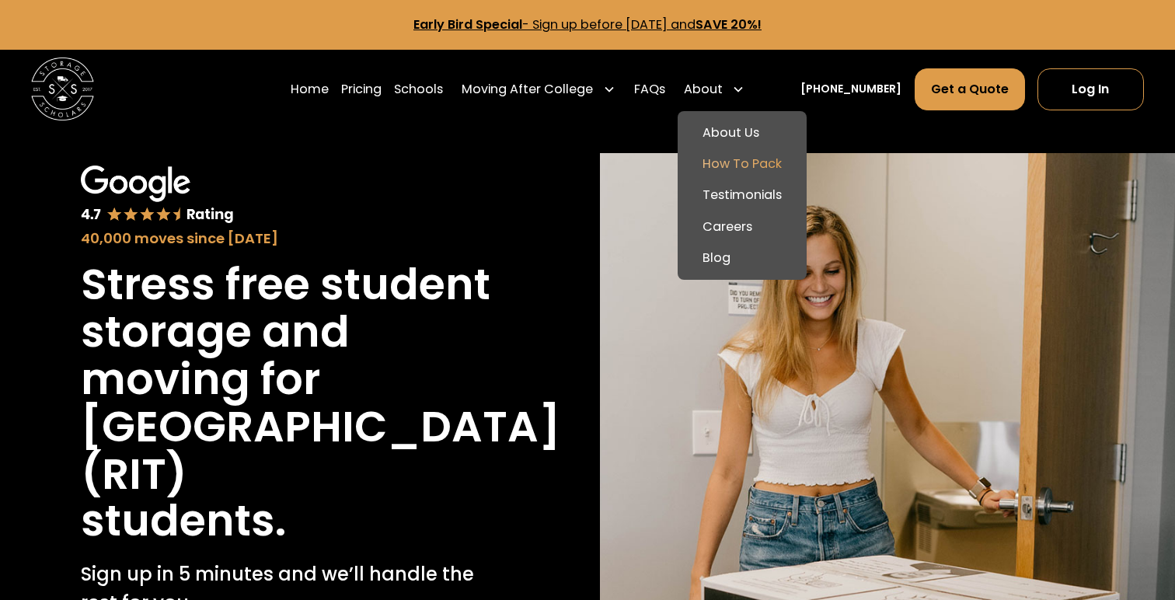
click at [742, 161] on link "How To Pack" at bounding box center [742, 163] width 117 height 31
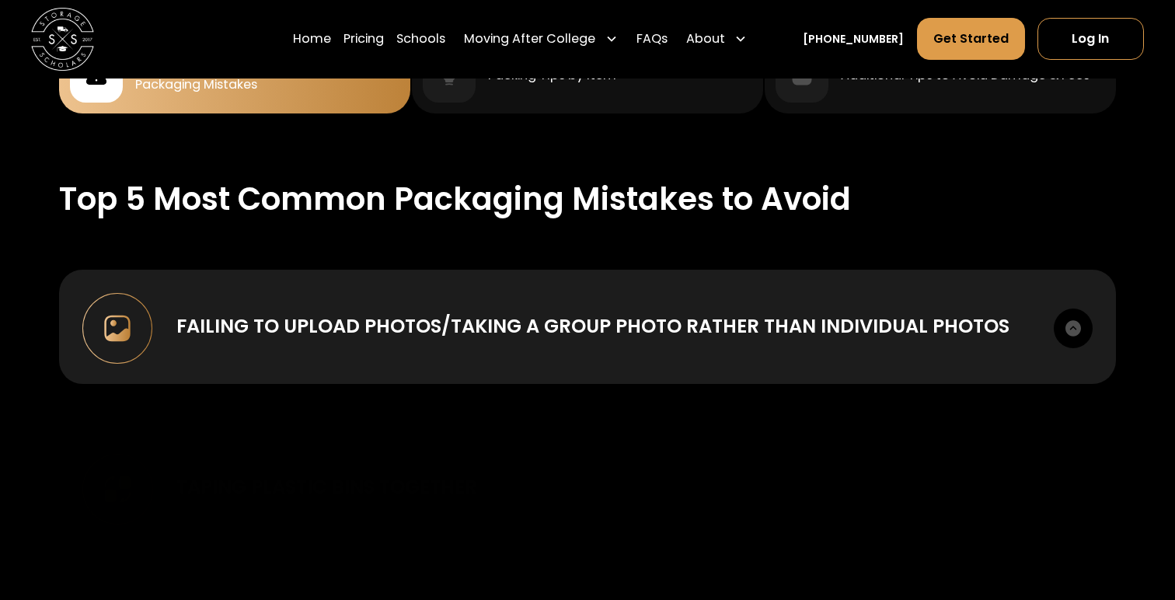
scroll to position [1568, 0]
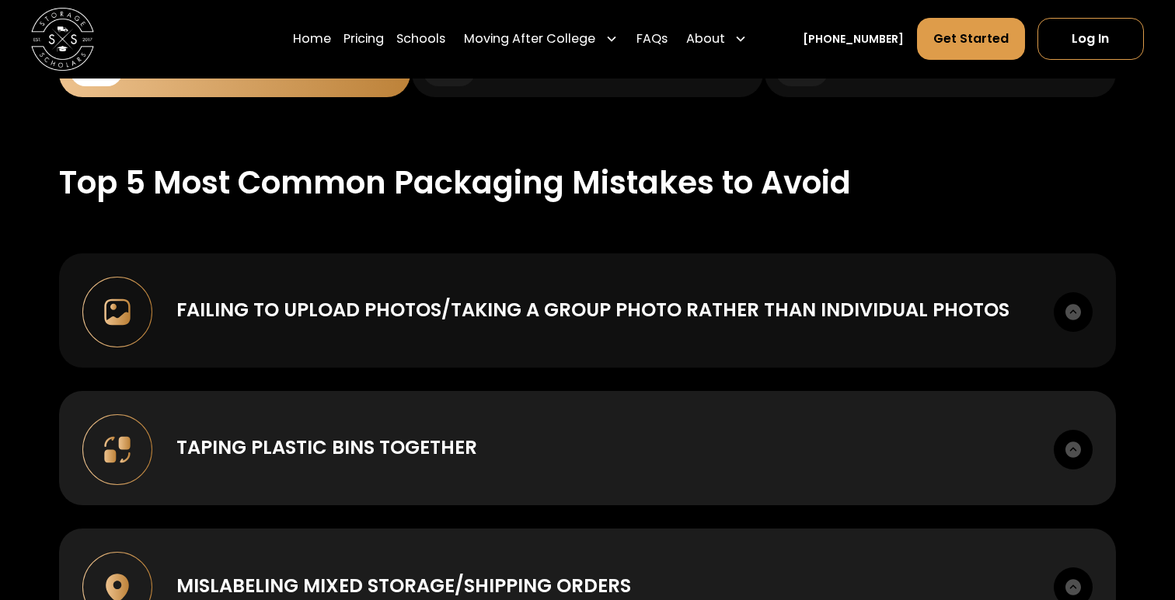
click at [402, 321] on div "Failing to upload photos/taking a group photo rather than individual photos To …" at bounding box center [588, 310] width 1058 height 114
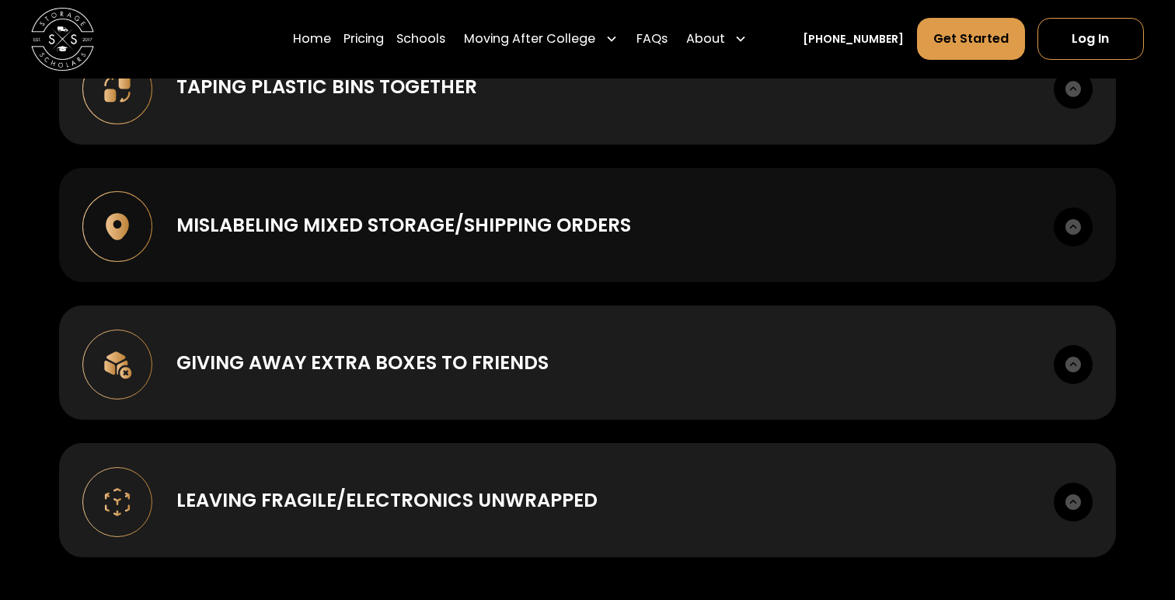
scroll to position [2176, 0]
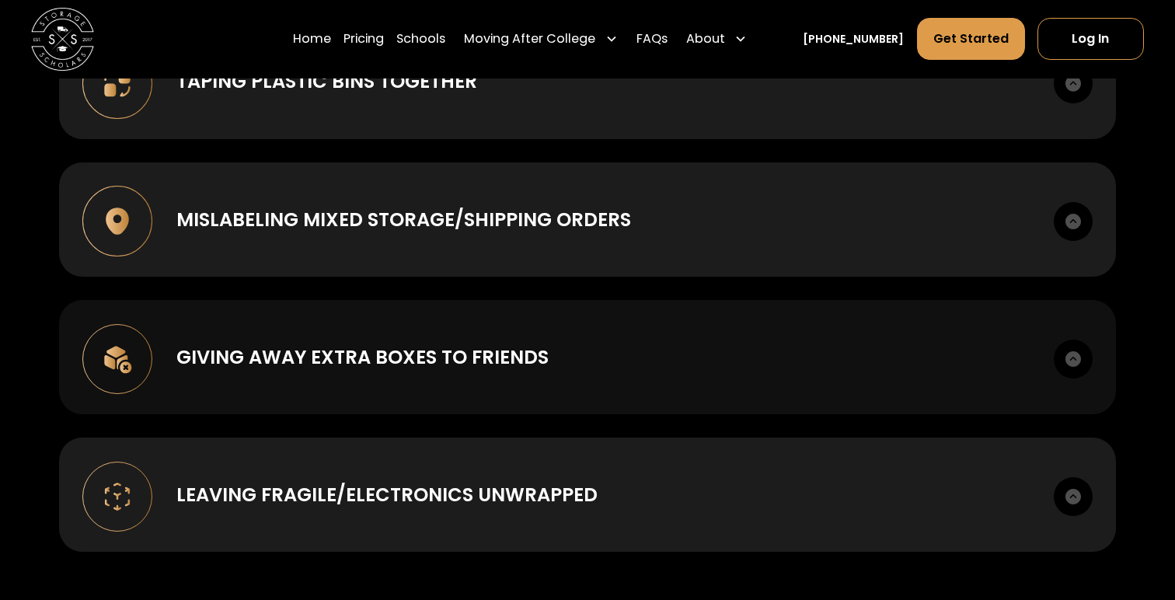
click at [371, 343] on div "Giving away extra boxes to friends" at bounding box center [362, 357] width 372 height 28
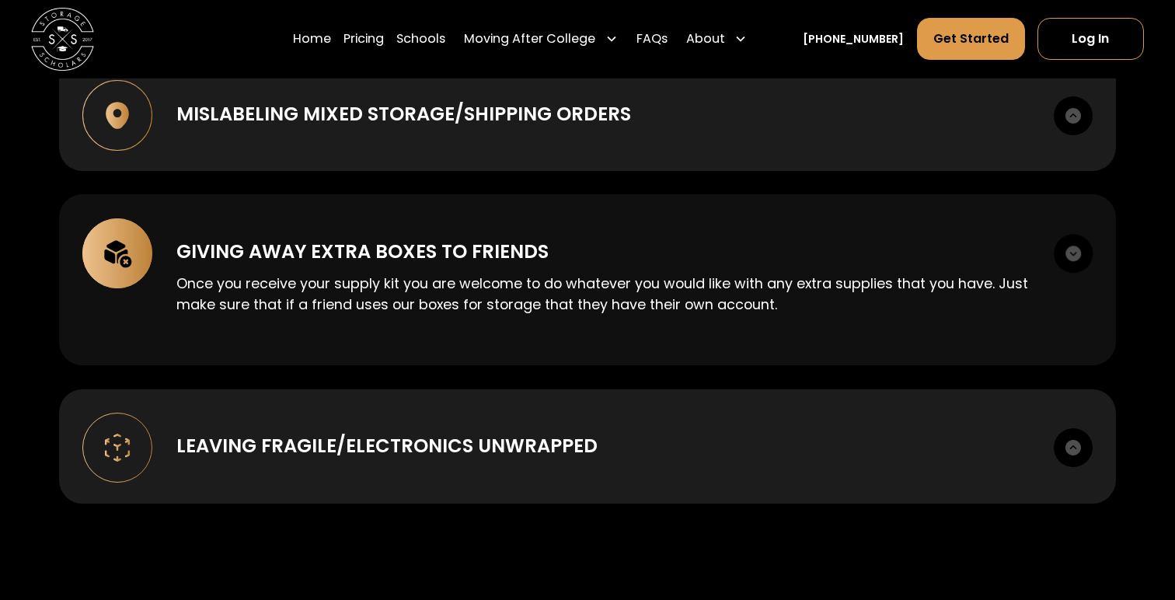
scroll to position [2290, 0]
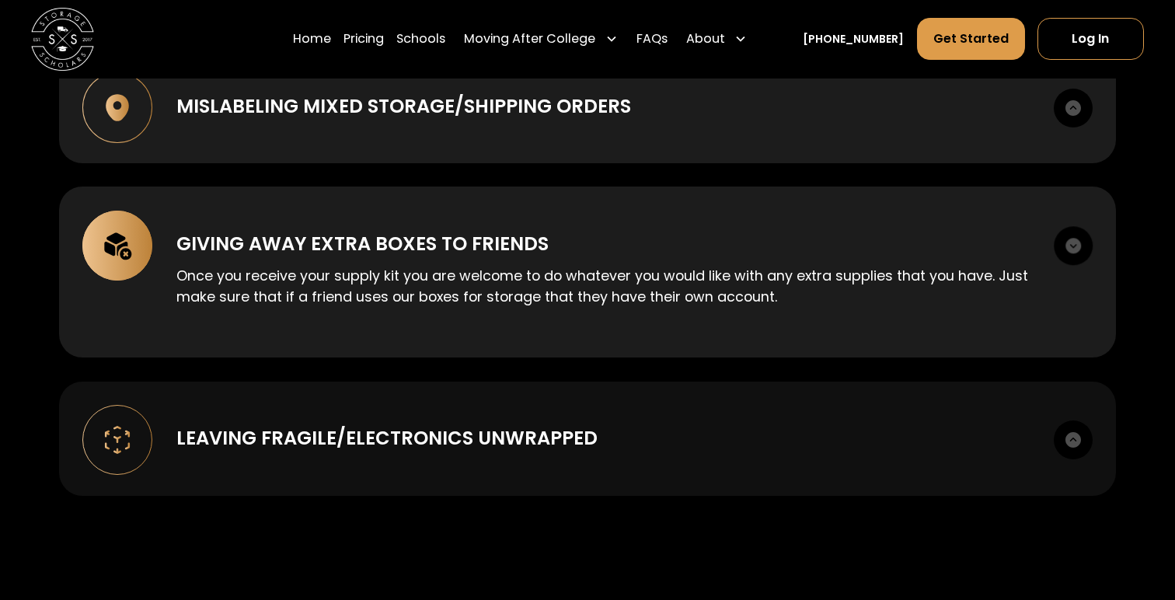
click at [361, 424] on div "Leaving Fragile/Electronics unwrapped" at bounding box center [386, 438] width 421 height 28
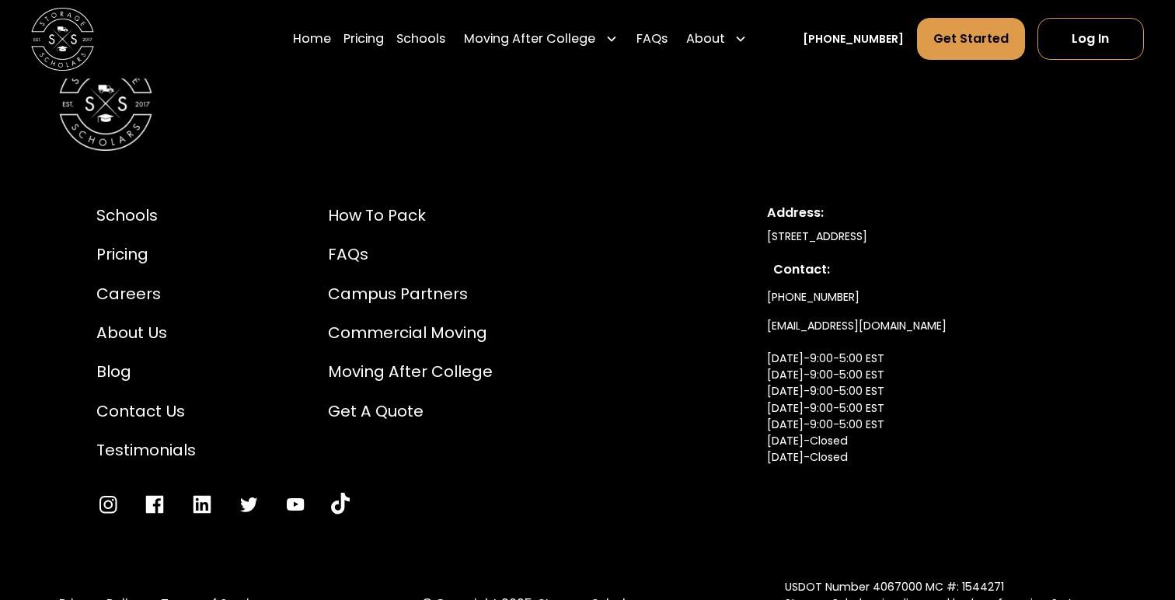
scroll to position [5424, 0]
click at [350, 242] on div "FAQs" at bounding box center [410, 253] width 165 height 23
